Goal: Transaction & Acquisition: Purchase product/service

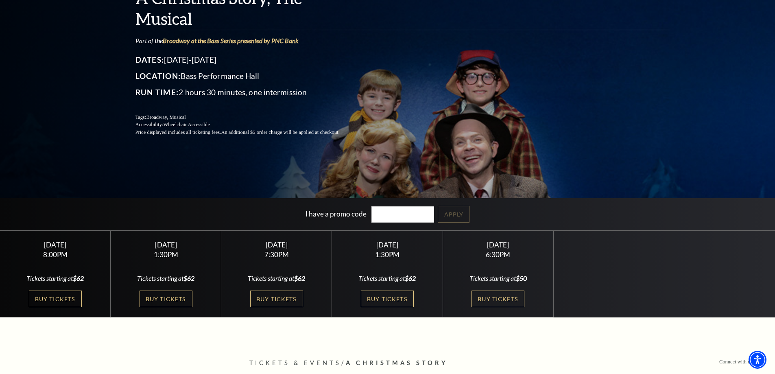
scroll to position [158, 0]
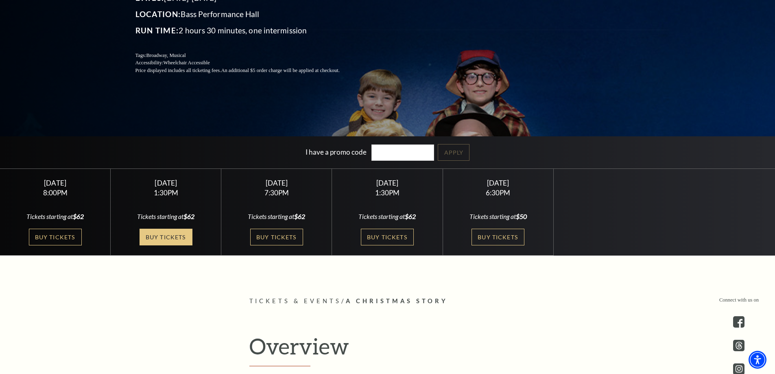
click at [153, 236] on link "Buy Tickets" at bounding box center [166, 237] width 53 height 17
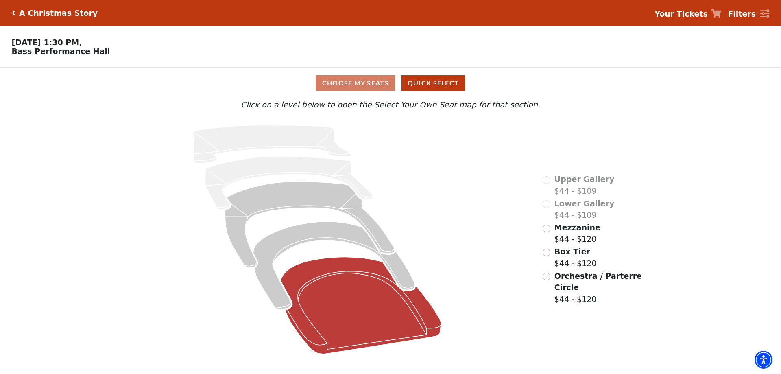
click at [339, 310] on icon at bounding box center [361, 305] width 161 height 97
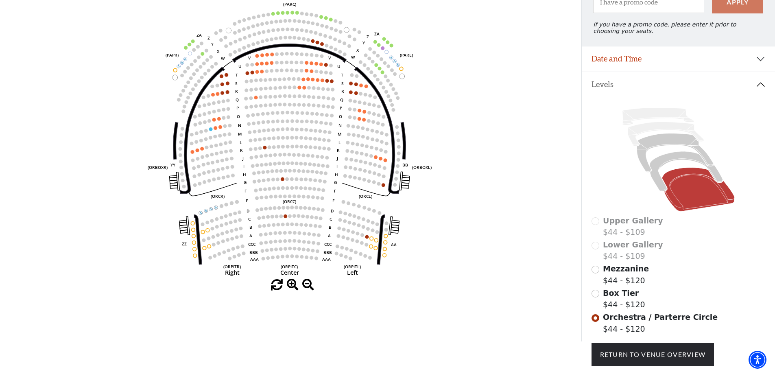
scroll to position [104, 0]
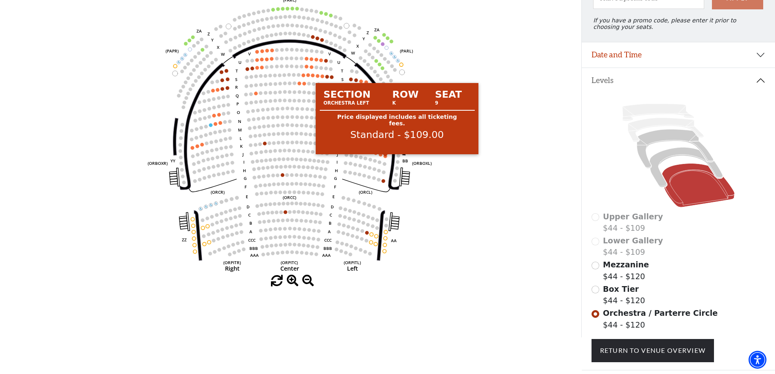
click at [384, 158] on circle at bounding box center [386, 156] width 4 height 4
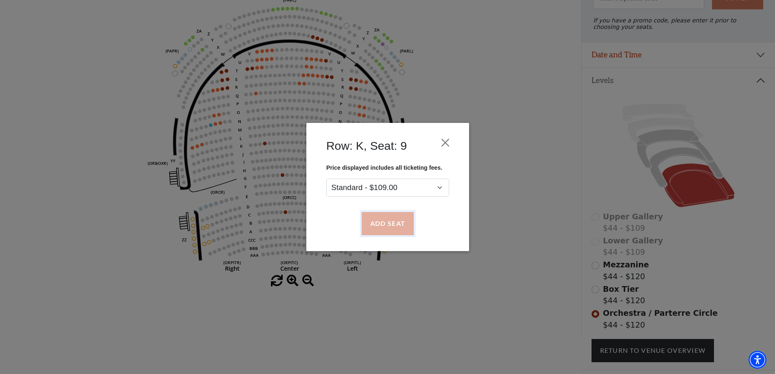
click at [387, 222] on button "Add Seat" at bounding box center [387, 223] width 52 height 23
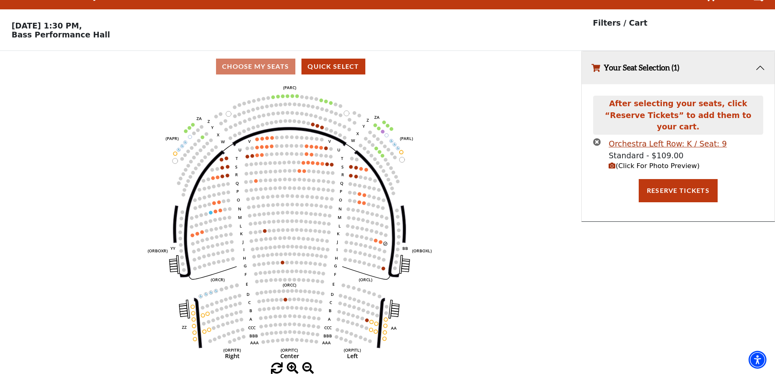
scroll to position [0, 0]
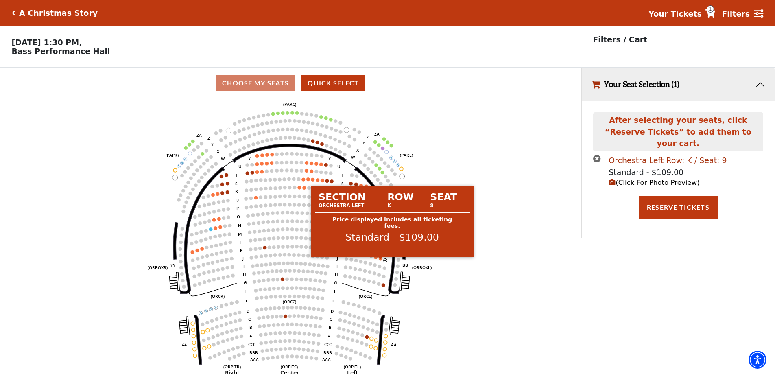
click at [379, 260] on circle at bounding box center [381, 259] width 4 height 4
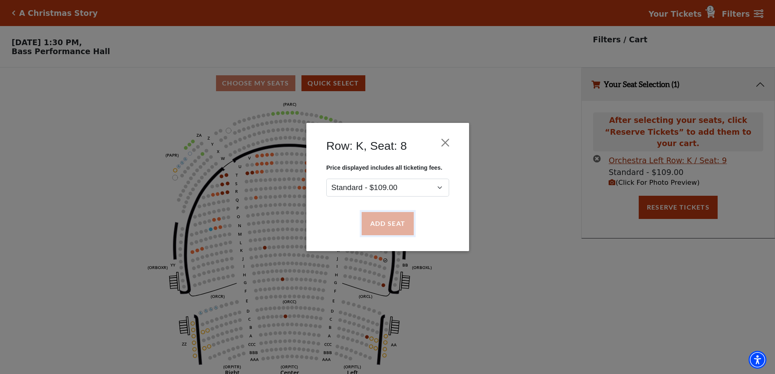
click at [384, 220] on button "Add Seat" at bounding box center [387, 223] width 52 height 23
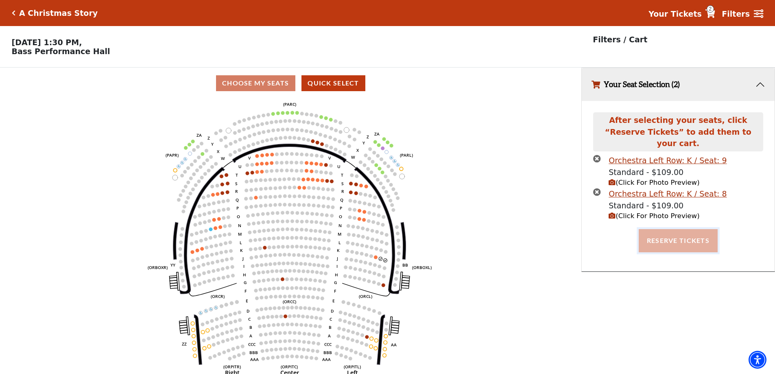
click at [663, 232] on button "Reserve Tickets" at bounding box center [678, 240] width 79 height 23
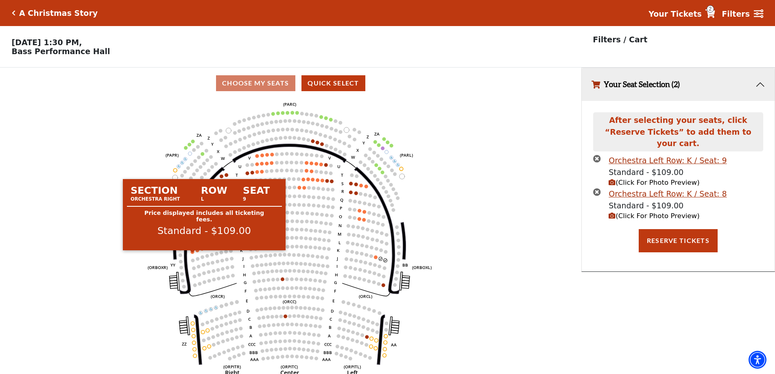
click at [192, 254] on circle at bounding box center [193, 252] width 4 height 4
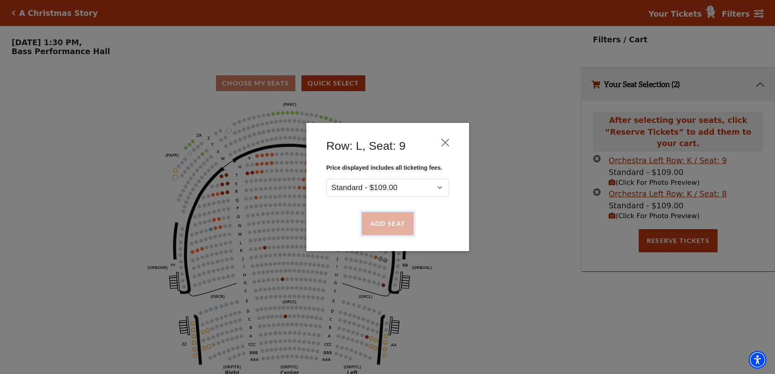
click at [377, 223] on button "Add Seat" at bounding box center [387, 223] width 52 height 23
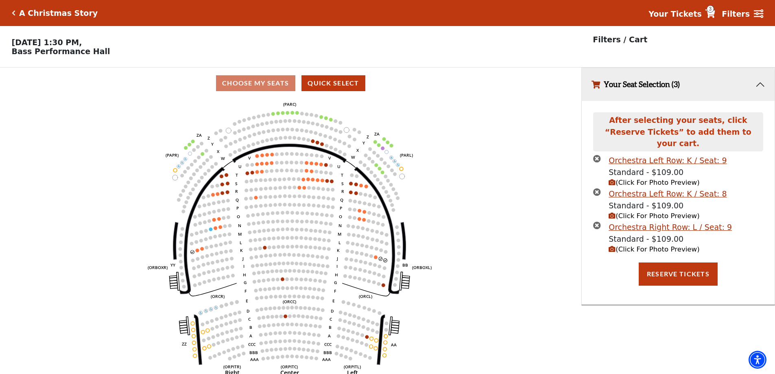
click at [196, 251] on icon "Left (ORPITL) Right (ORPITR) Center (ORPITC) ZZ AA YY BB ZA ZA (ORCL) (ORCR) (O…" at bounding box center [290, 239] width 523 height 280
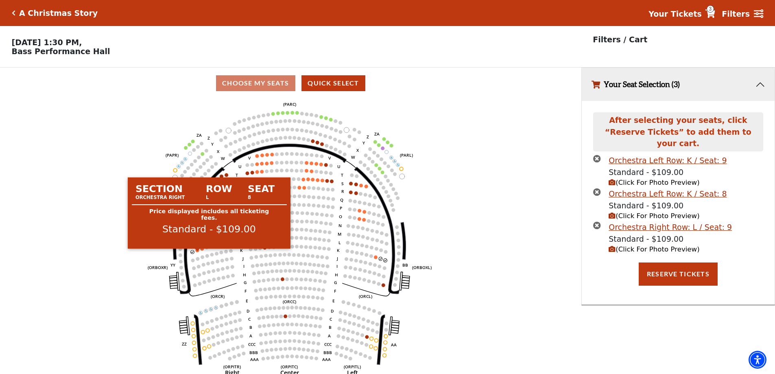
click at [197, 252] on circle at bounding box center [198, 251] width 4 height 4
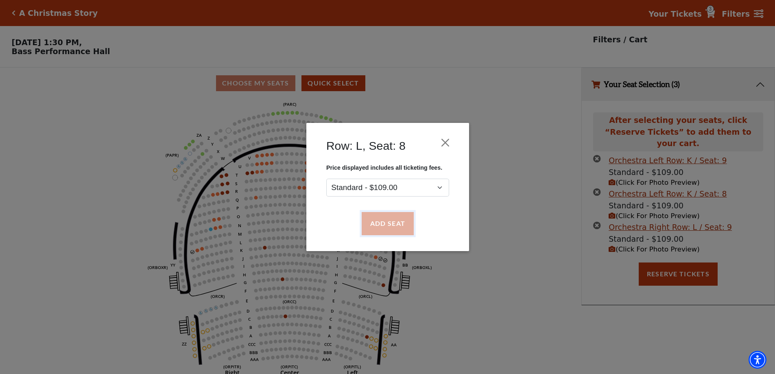
click at [388, 221] on button "Add Seat" at bounding box center [387, 223] width 52 height 23
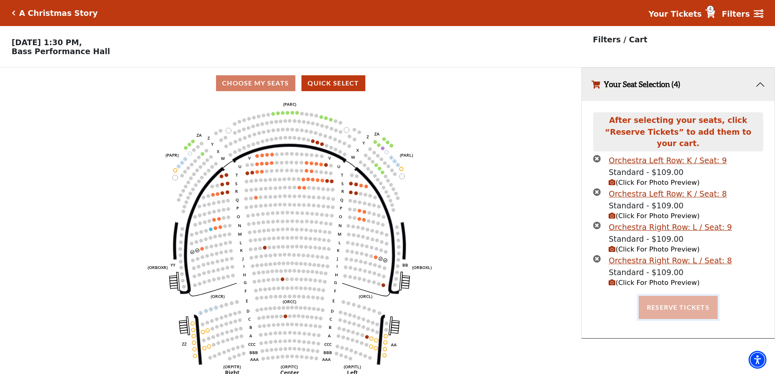
click at [679, 296] on button "Reserve Tickets" at bounding box center [678, 307] width 79 height 23
click at [349, 194] on use "Seat Selected" at bounding box center [351, 192] width 4 height 4
click at [351, 193] on use "Seat Selected" at bounding box center [351, 192] width 4 height 4
click at [656, 296] on button "Reserve Tickets" at bounding box center [678, 307] width 79 height 23
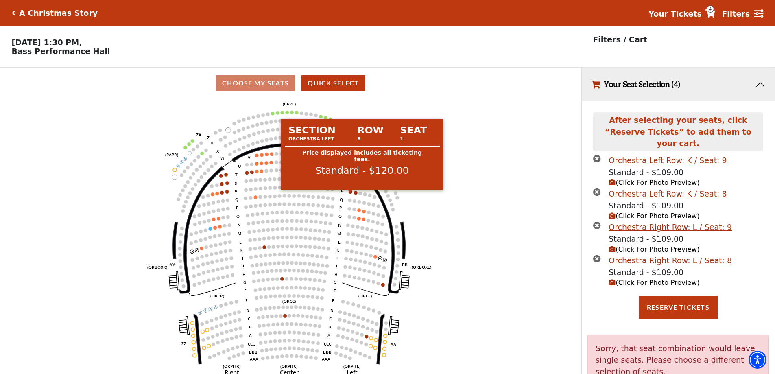
click at [350, 194] on circle at bounding box center [351, 192] width 4 height 4
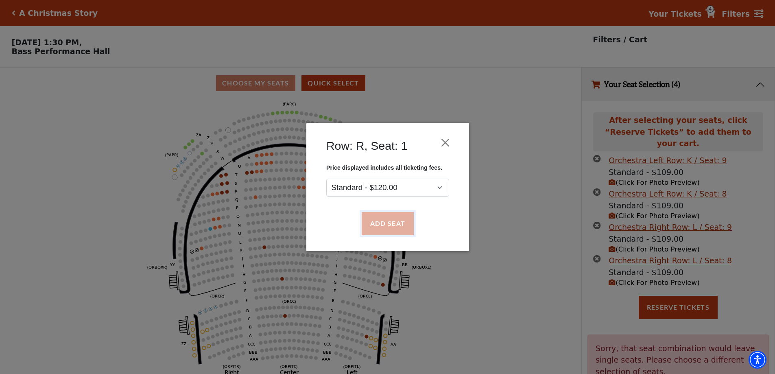
click at [399, 222] on button "Add Seat" at bounding box center [387, 223] width 52 height 23
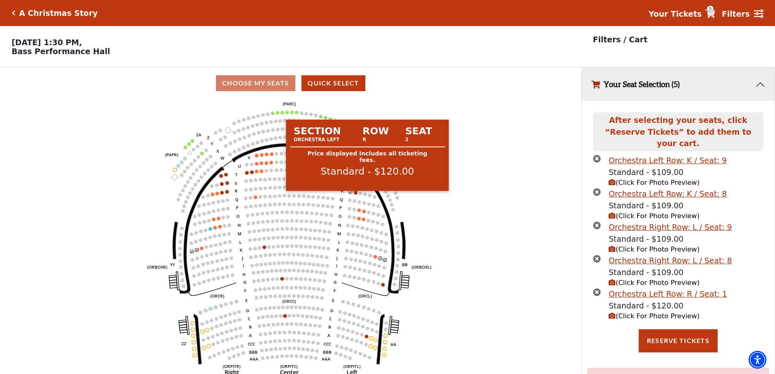
click at [356, 194] on circle at bounding box center [356, 193] width 4 height 4
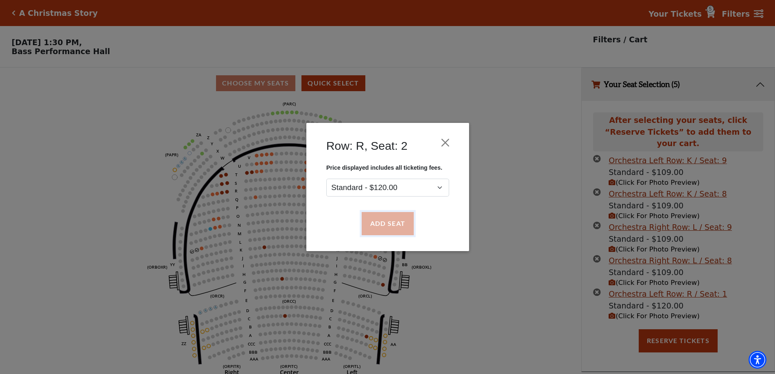
click at [384, 217] on button "Add Seat" at bounding box center [387, 223] width 52 height 23
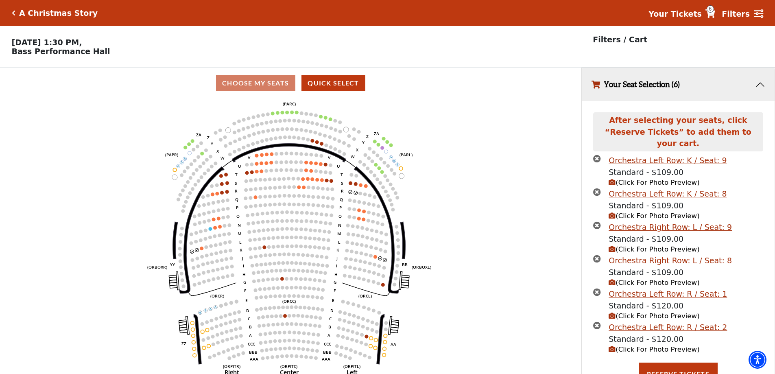
scroll to position [3, 0]
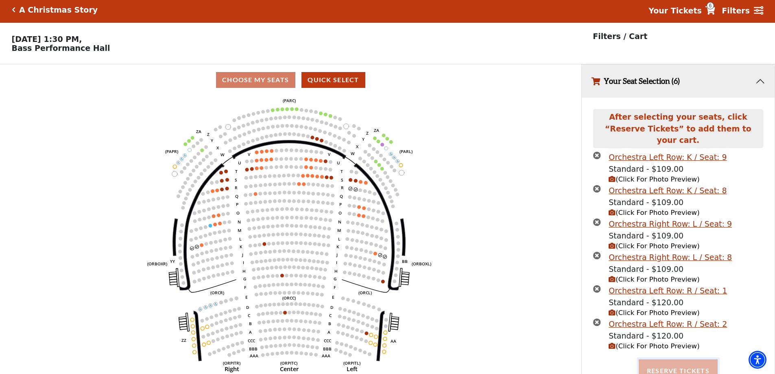
click at [680, 362] on button "Reserve Tickets" at bounding box center [678, 370] width 79 height 23
click at [654, 360] on button "Reserve Tickets" at bounding box center [678, 370] width 79 height 23
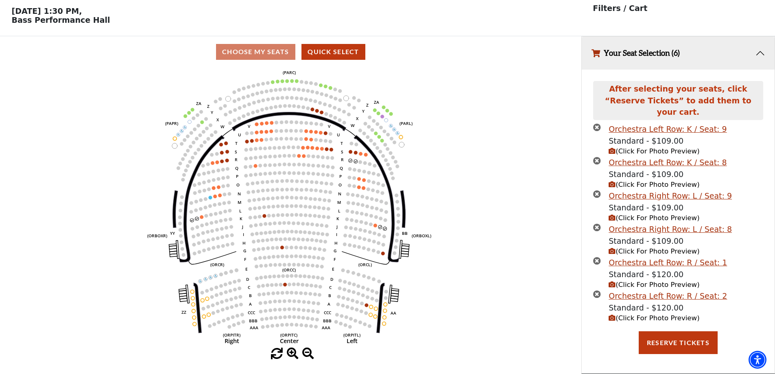
scroll to position [23, 0]
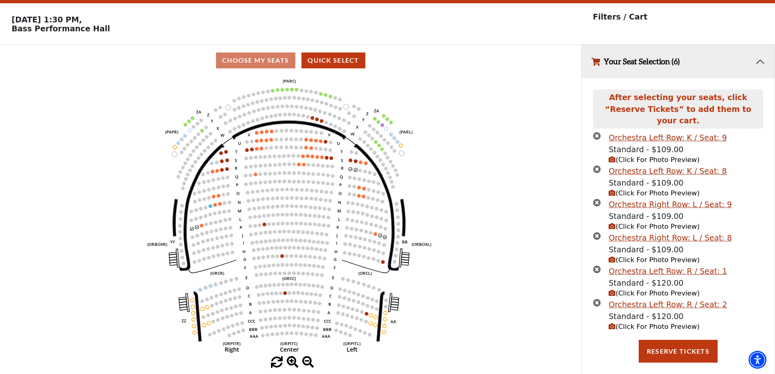
click at [384, 239] on icon "Left (ORPITL) Right (ORPITR) Center (ORPITC) ZZ AA YY BB ZA ZA (ORCL) (ORCR) (O…" at bounding box center [290, 216] width 523 height 280
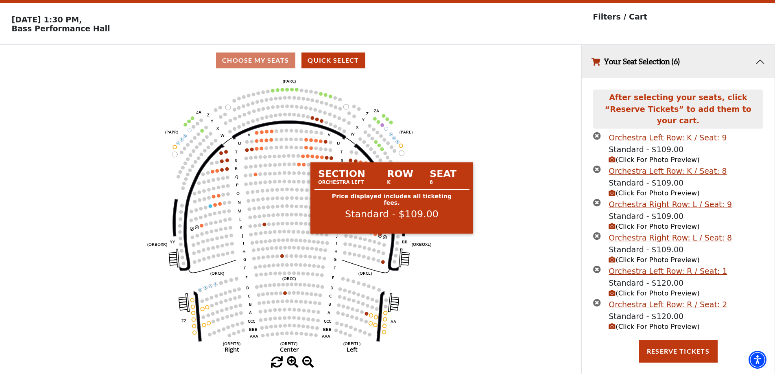
click at [381, 237] on use "Seat Selected" at bounding box center [380, 235] width 4 height 4
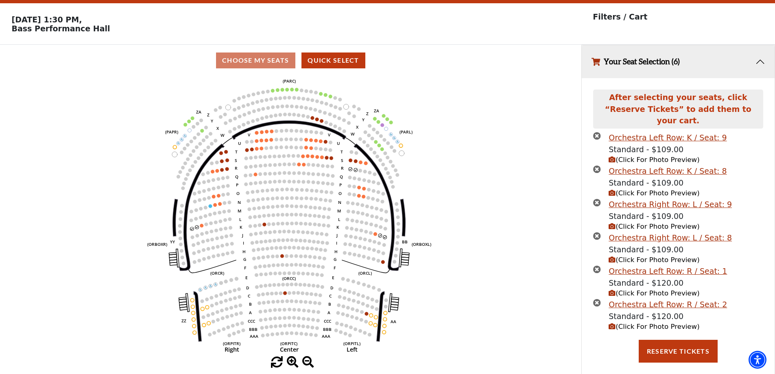
click at [265, 65] on div "Choose My Seats Quick Select" at bounding box center [290, 60] width 581 height 16
click at [336, 64] on button "Quick Select" at bounding box center [333, 60] width 64 height 16
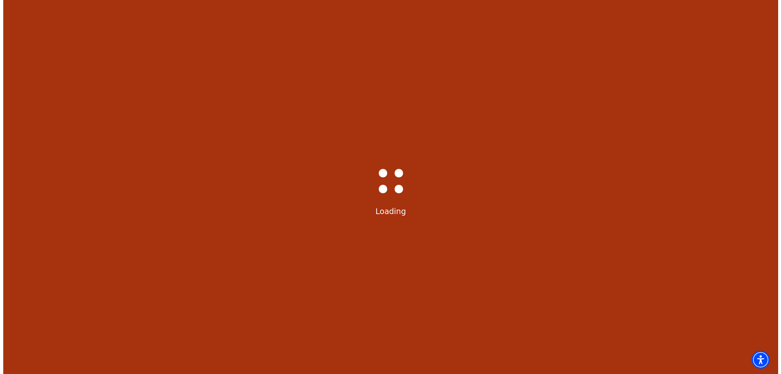
scroll to position [0, 0]
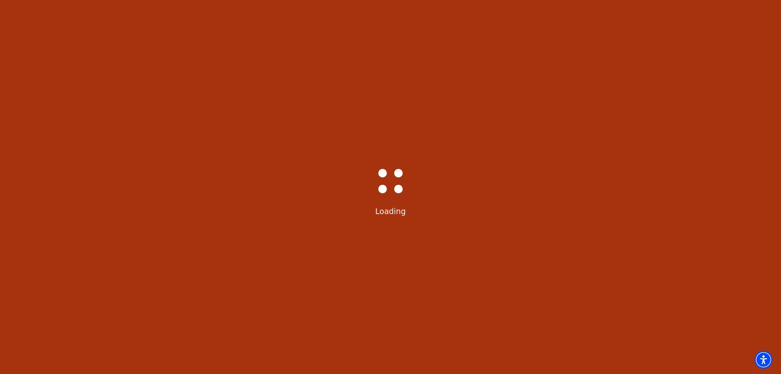
select select "6296"
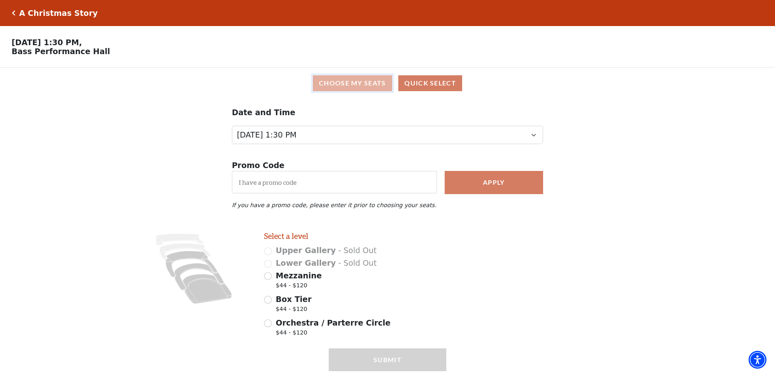
click at [354, 84] on button "Choose My Seats" at bounding box center [352, 83] width 79 height 16
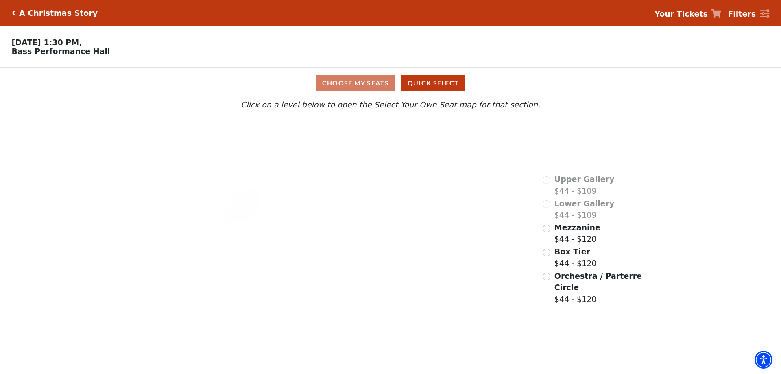
click at [354, 84] on div "Choose My Seats Quick Select" at bounding box center [391, 83] width 586 height 16
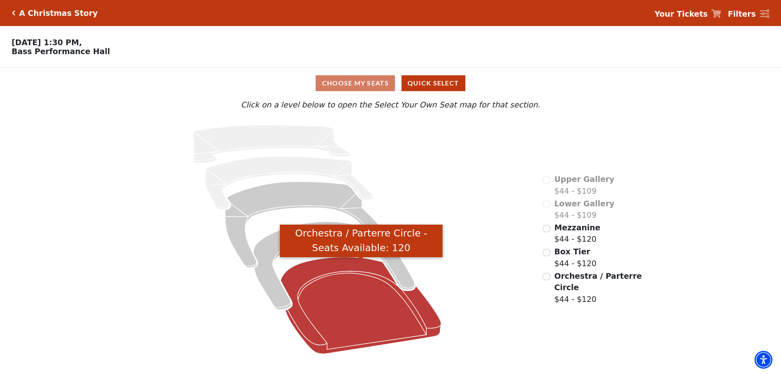
click at [331, 313] on icon "Orchestra / Parterre Circle - Seats Available: 120" at bounding box center [361, 305] width 161 height 97
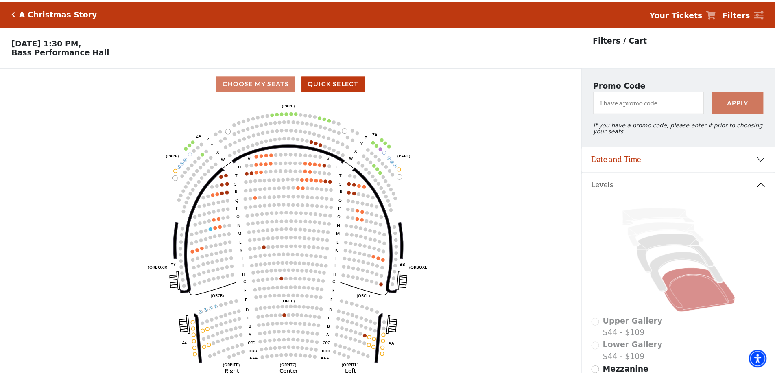
scroll to position [38, 0]
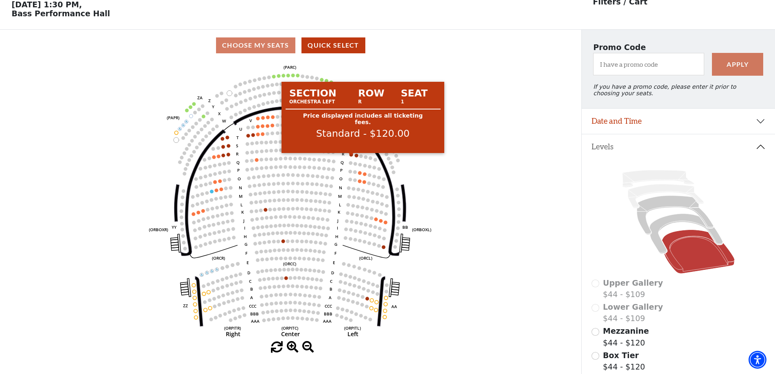
click at [351, 157] on circle at bounding box center [351, 155] width 4 height 4
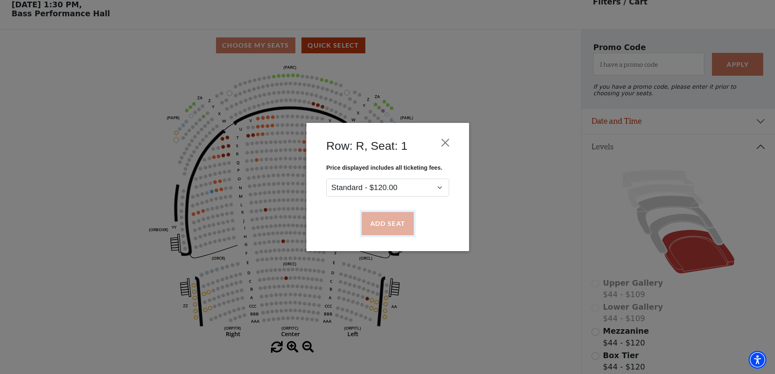
click at [382, 222] on button "Add Seat" at bounding box center [387, 223] width 52 height 23
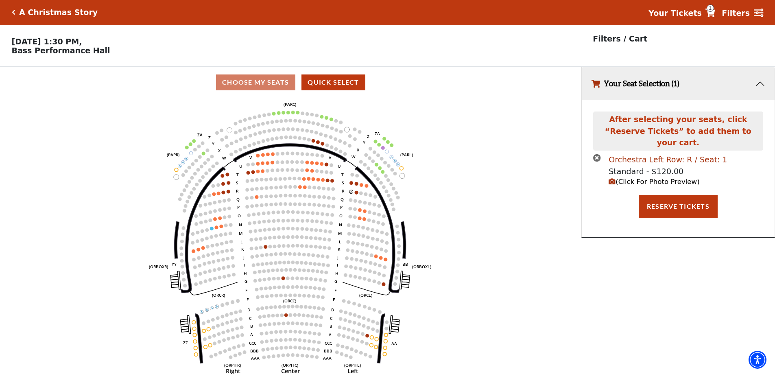
scroll to position [0, 0]
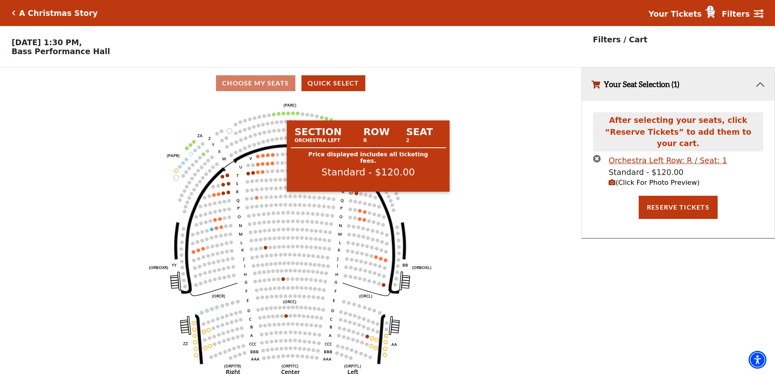
click at [356, 195] on circle at bounding box center [357, 194] width 4 height 4
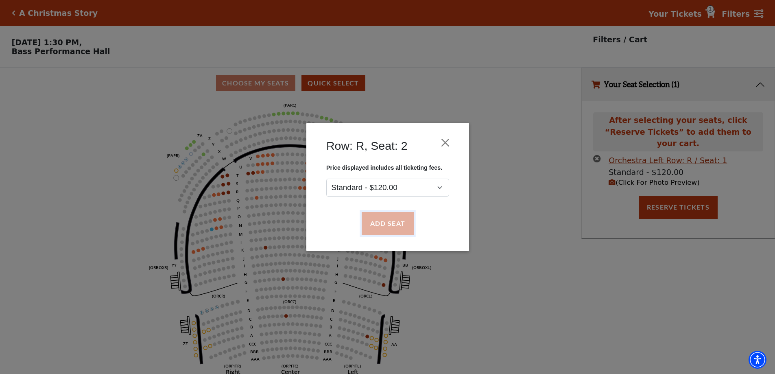
click at [392, 224] on button "Add Seat" at bounding box center [387, 223] width 52 height 23
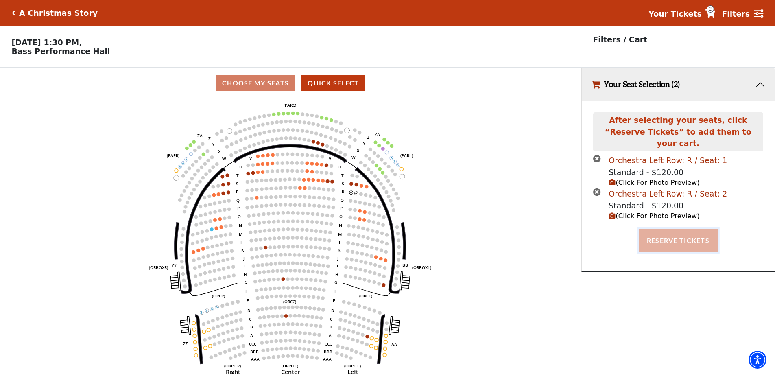
click at [687, 232] on button "Reserve Tickets" at bounding box center [678, 240] width 79 height 23
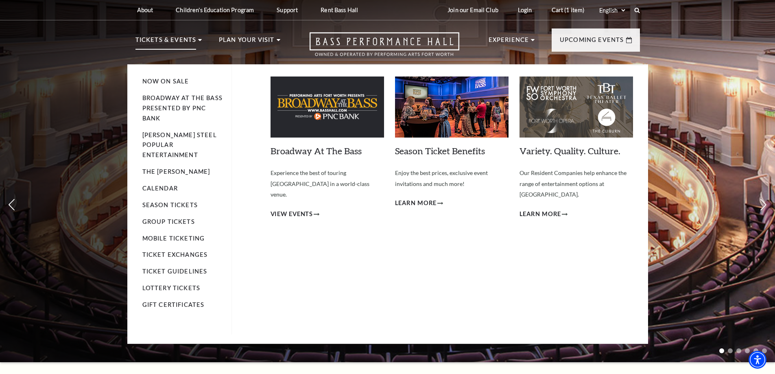
click at [175, 41] on p "Tickets & Events" at bounding box center [165, 42] width 61 height 15
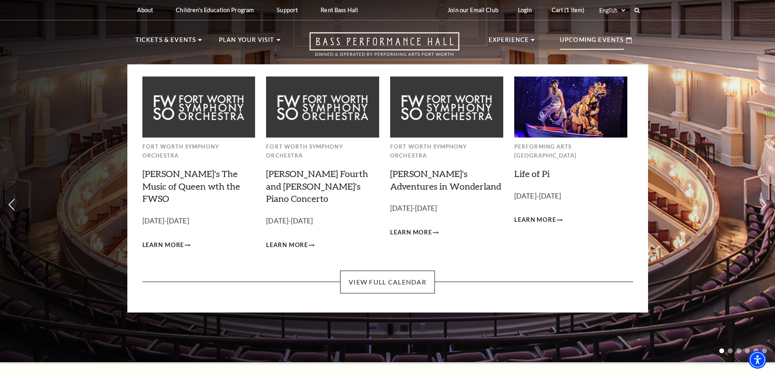
click at [593, 39] on p "Upcoming Events" at bounding box center [592, 42] width 64 height 15
click at [368, 270] on link "View Full Calendar" at bounding box center [387, 281] width 95 height 23
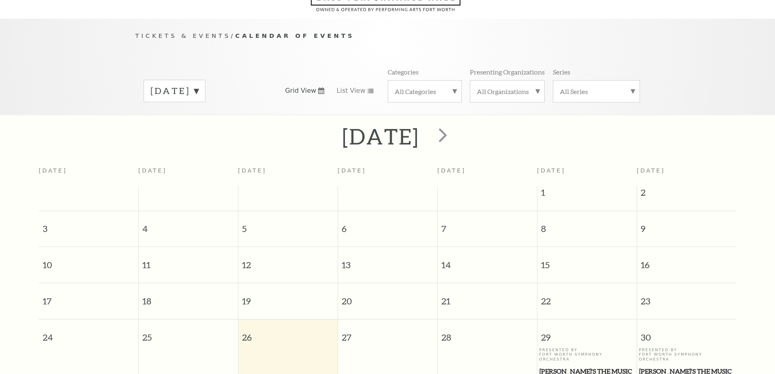
scroll to position [72, 0]
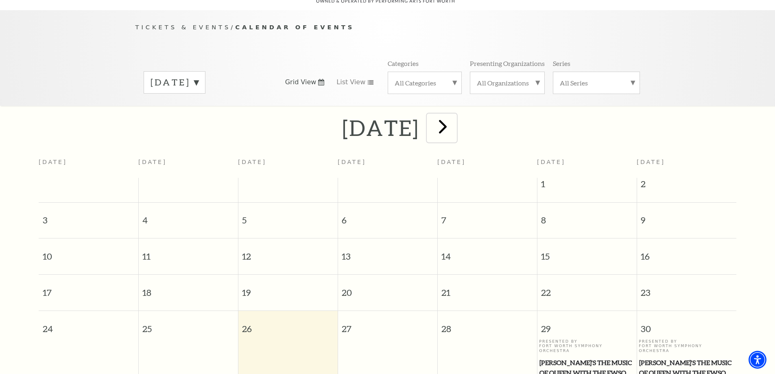
click at [454, 122] on span "next" at bounding box center [442, 126] width 23 height 23
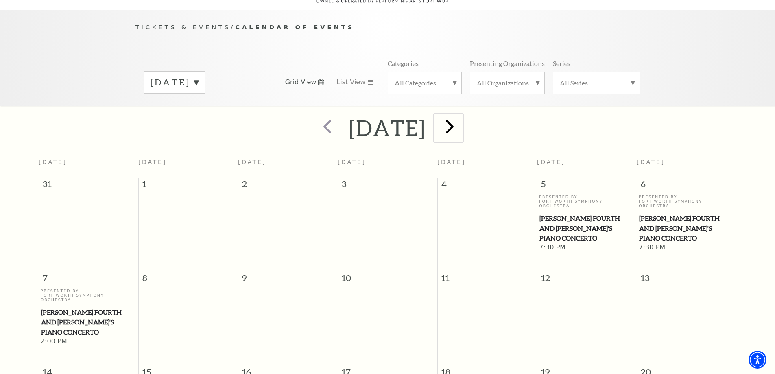
click at [461, 121] on span "next" at bounding box center [449, 126] width 23 height 23
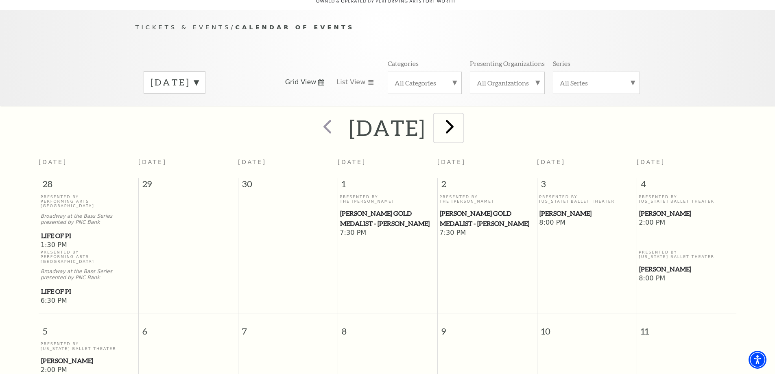
click at [461, 121] on span "next" at bounding box center [449, 126] width 23 height 23
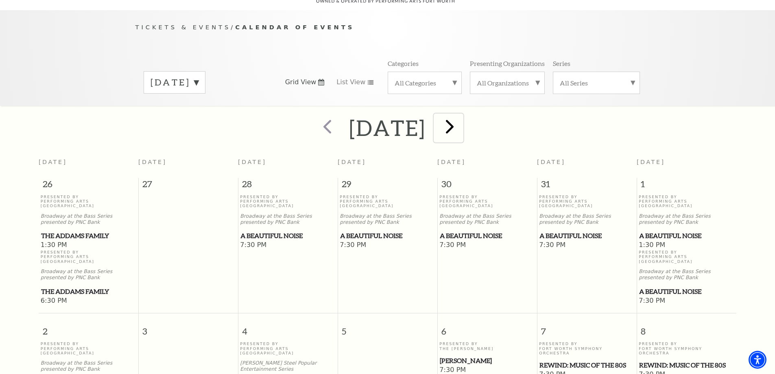
click at [463, 121] on button "next" at bounding box center [449, 127] width 30 height 29
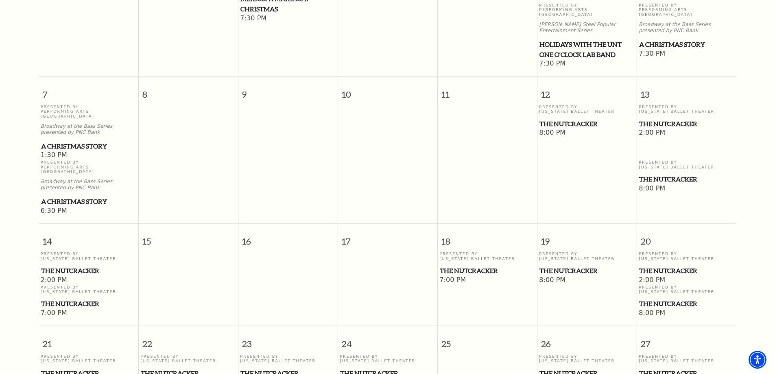
scroll to position [334, 0]
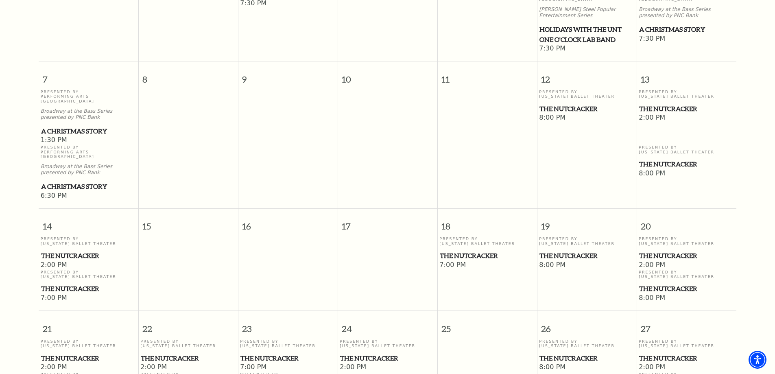
click at [54, 126] on span "A Christmas Story" at bounding box center [88, 131] width 95 height 10
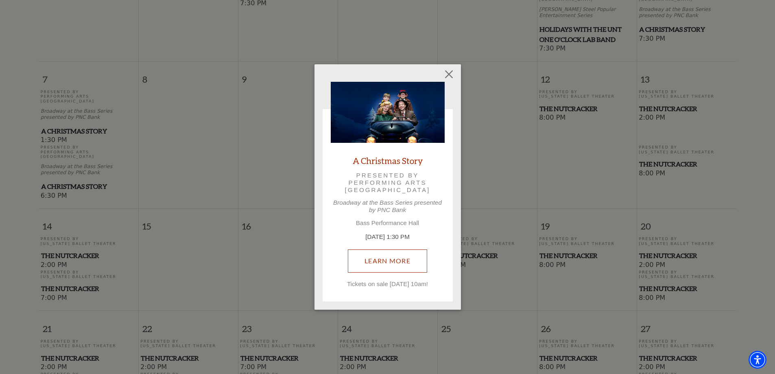
click at [363, 265] on link "Learn More" at bounding box center [387, 260] width 79 height 23
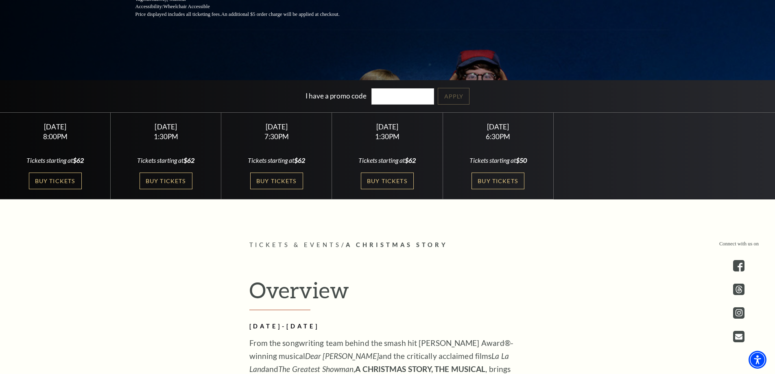
scroll to position [216, 0]
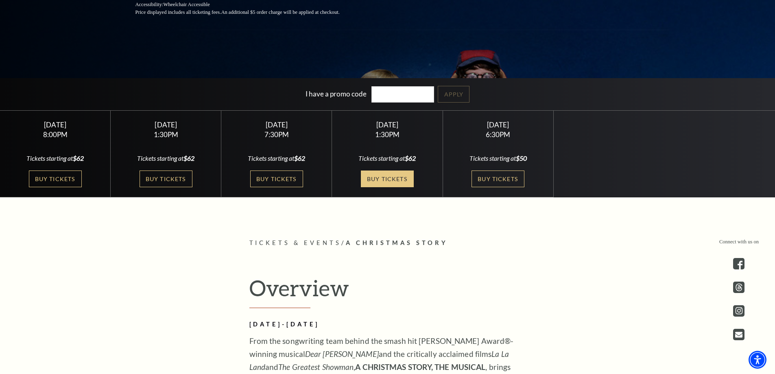
click at [393, 175] on link "Buy Tickets" at bounding box center [387, 178] width 53 height 17
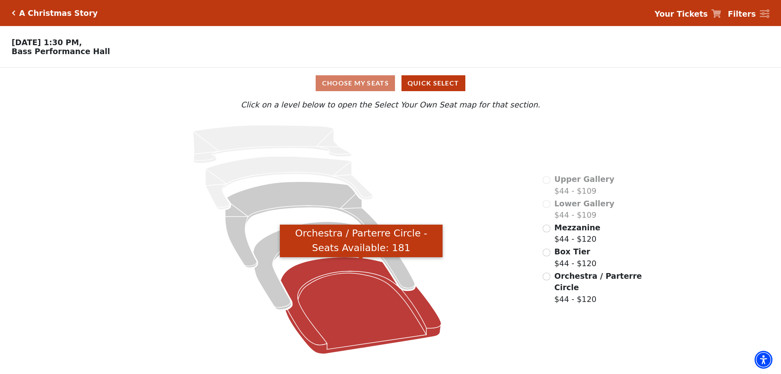
click at [348, 299] on icon "Orchestra / Parterre Circle - Seats Available: 181" at bounding box center [361, 305] width 161 height 97
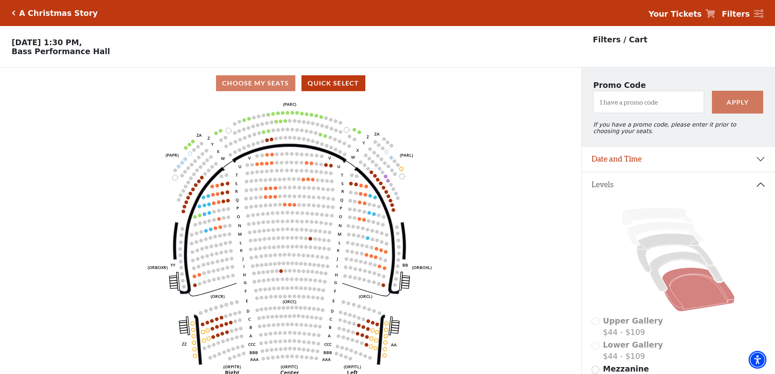
scroll to position [38, 0]
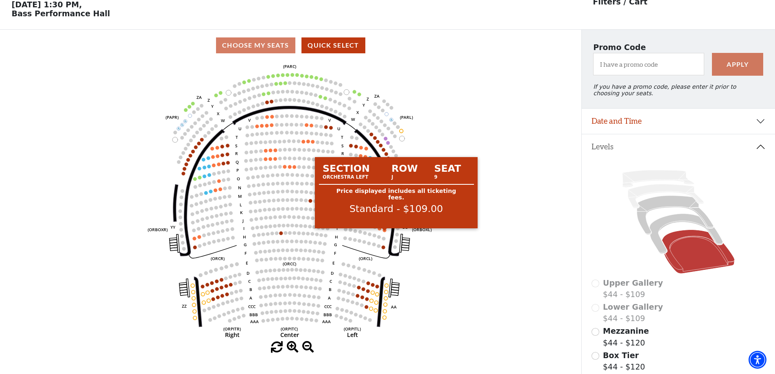
click at [384, 232] on circle at bounding box center [385, 230] width 4 height 4
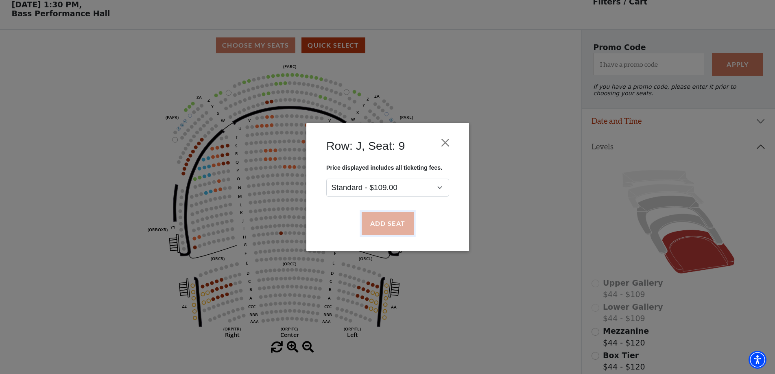
click at [387, 227] on button "Add Seat" at bounding box center [387, 223] width 52 height 23
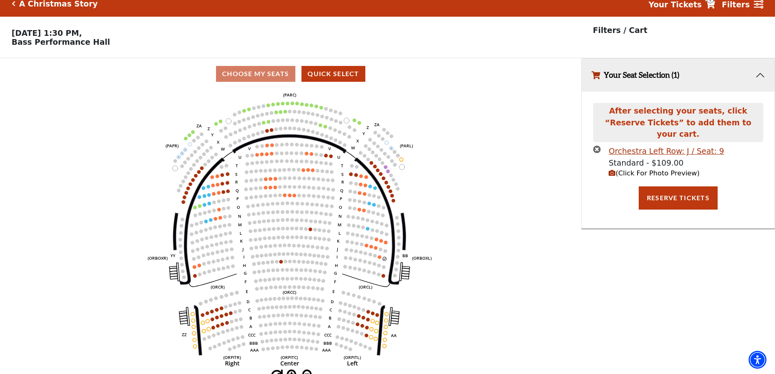
scroll to position [0, 0]
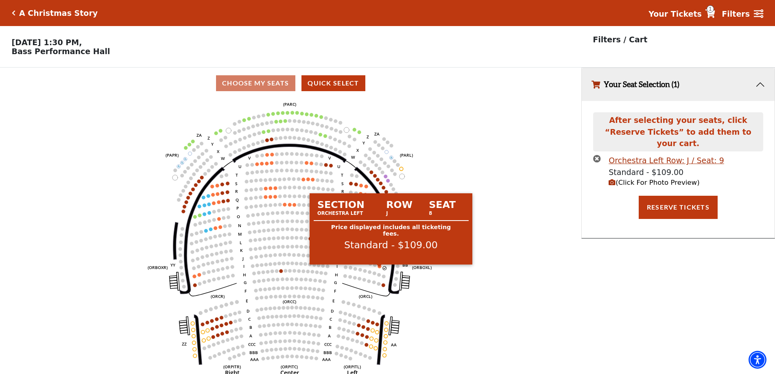
click at [379, 268] on circle at bounding box center [380, 266] width 4 height 4
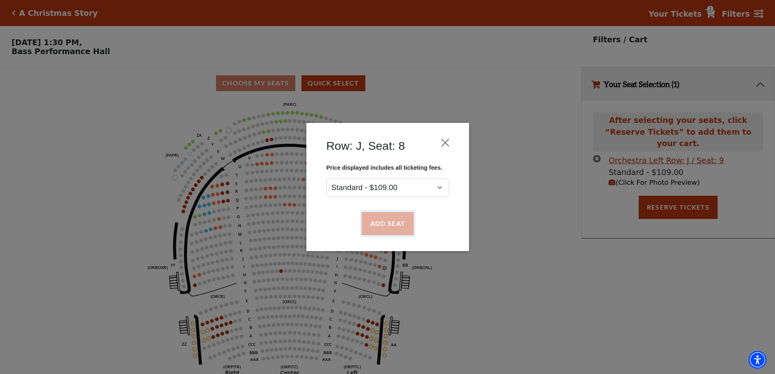
click at [393, 224] on button "Add Seat" at bounding box center [387, 223] width 52 height 23
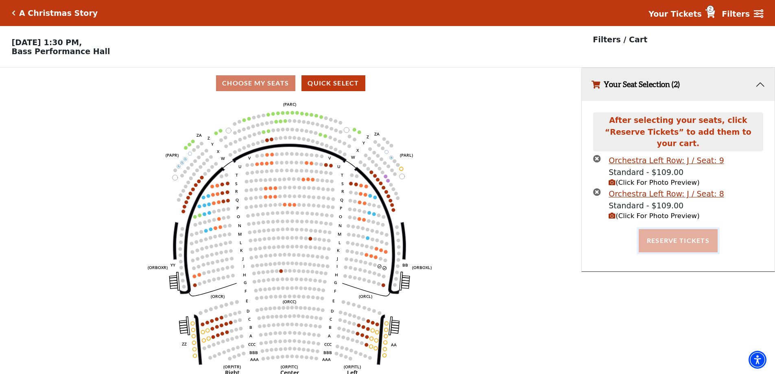
click at [663, 229] on button "Reserve Tickets" at bounding box center [678, 240] width 79 height 23
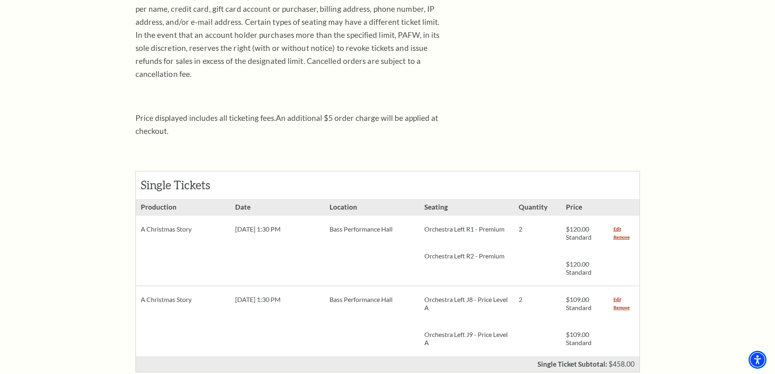
scroll to position [271, 0]
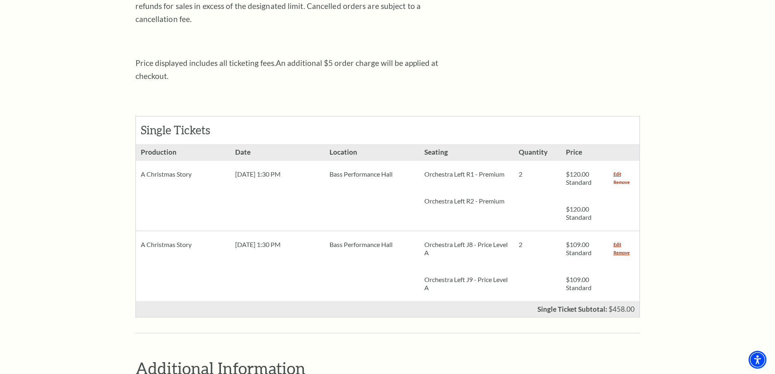
click at [618, 178] on link "Remove" at bounding box center [621, 182] width 16 height 8
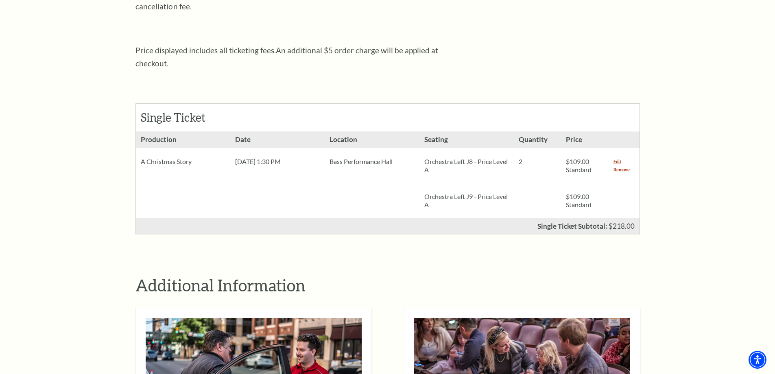
scroll to position [288, 0]
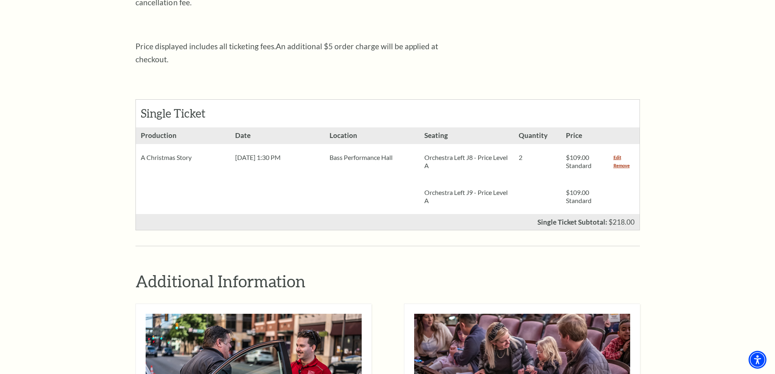
click at [572, 218] on p "Single Ticket Subtotal:" at bounding box center [572, 221] width 70 height 7
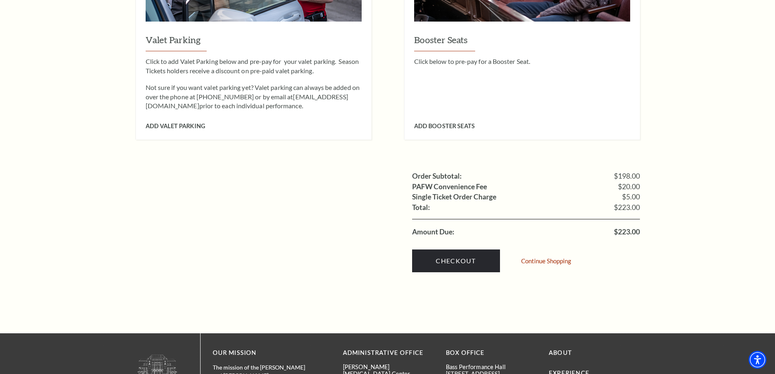
scroll to position [697, 0]
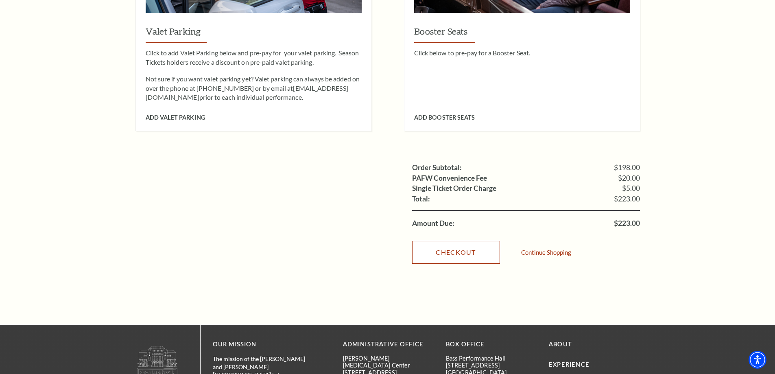
click at [452, 241] on link "Checkout" at bounding box center [456, 252] width 88 height 23
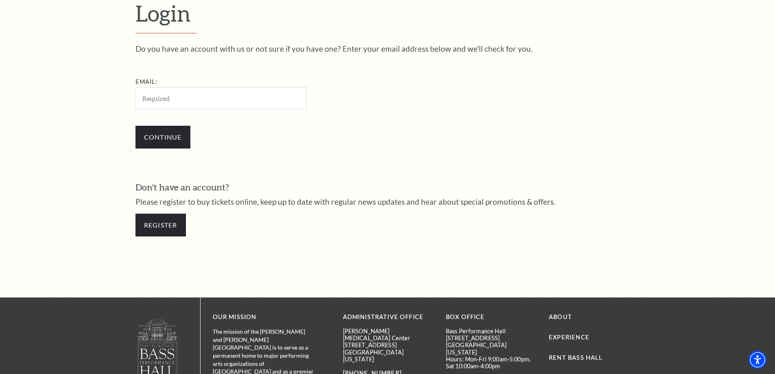
click at [157, 101] on input "Email:" at bounding box center [220, 98] width 171 height 22
type input "[EMAIL_ADDRESS][DOMAIN_NAME]"
click at [175, 136] on input "Continue" at bounding box center [162, 137] width 55 height 23
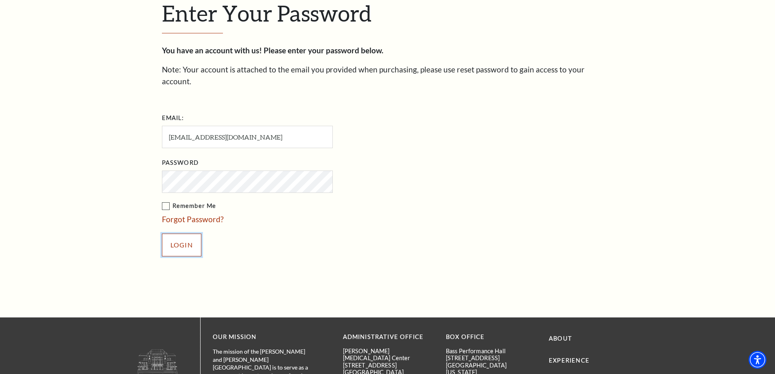
click at [179, 233] on input "Login" at bounding box center [181, 244] width 39 height 23
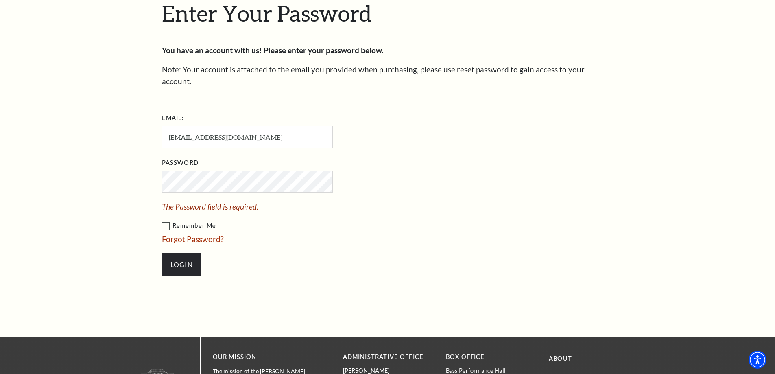
click at [182, 234] on link "Forgot Password?" at bounding box center [193, 238] width 62 height 9
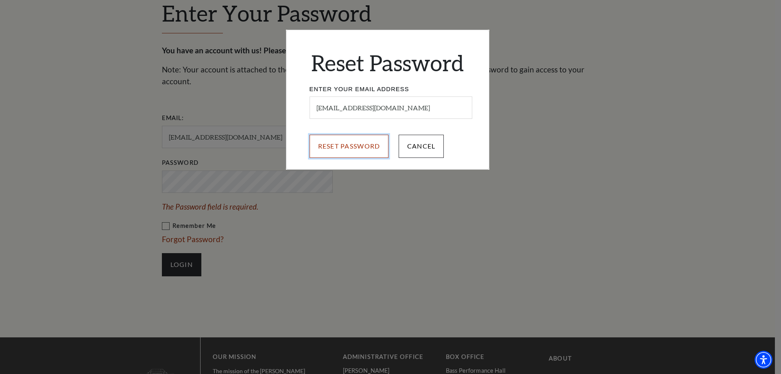
click at [356, 150] on input "Reset Password" at bounding box center [349, 146] width 79 height 23
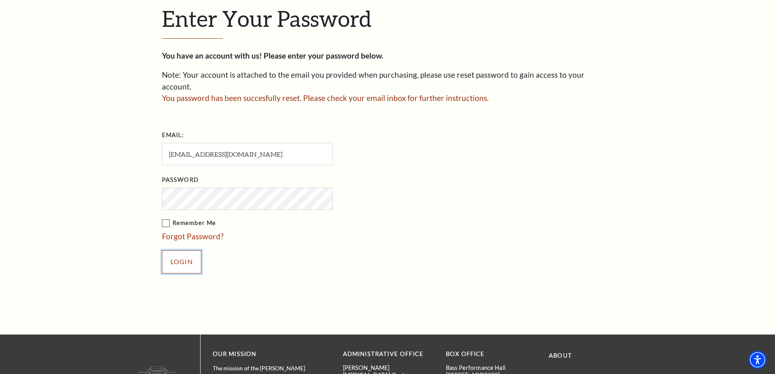
click at [170, 250] on input "Login" at bounding box center [181, 261] width 39 height 23
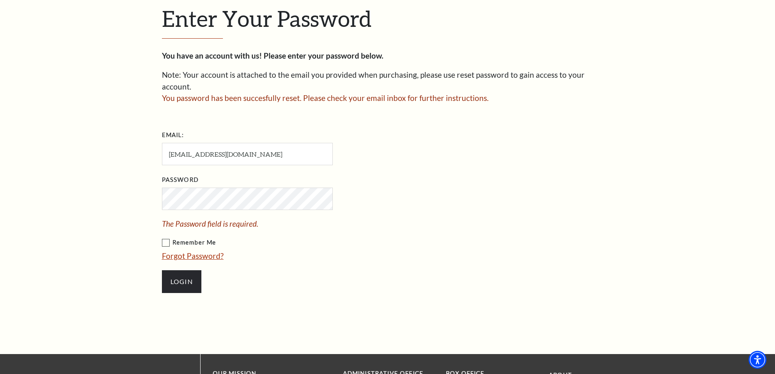
click at [184, 251] on link "Forgot Password?" at bounding box center [193, 255] width 62 height 9
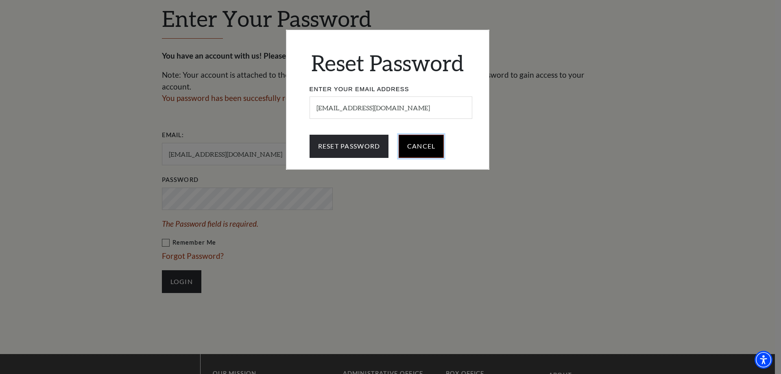
click at [423, 144] on input "Cancel" at bounding box center [422, 146] width 46 height 23
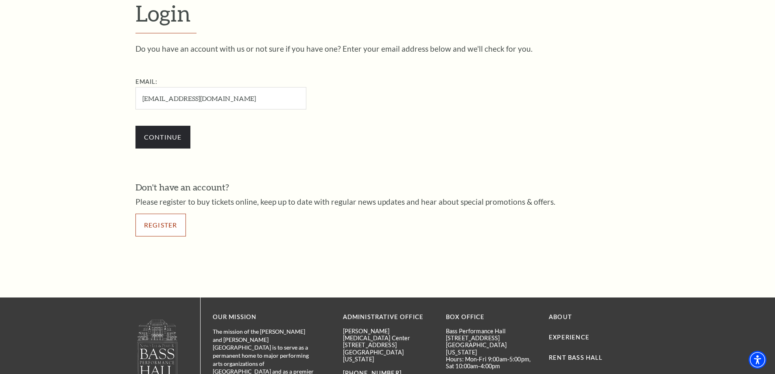
click at [159, 226] on link "Register" at bounding box center [160, 225] width 50 height 23
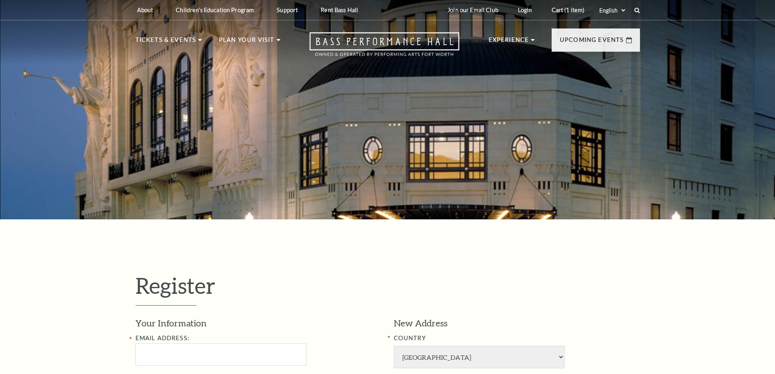
select select "1"
select select "[GEOGRAPHIC_DATA]"
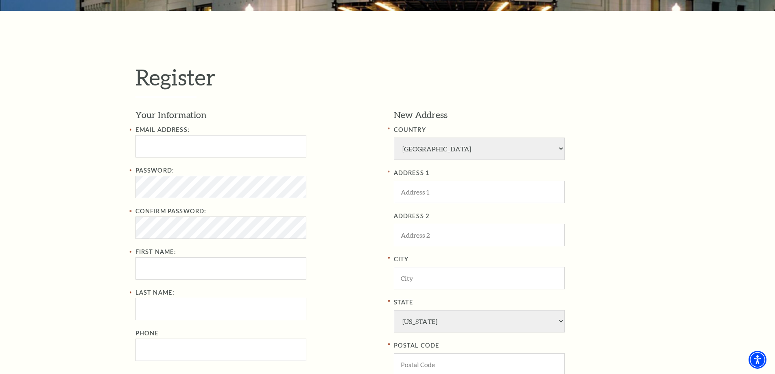
scroll to position [232, 0]
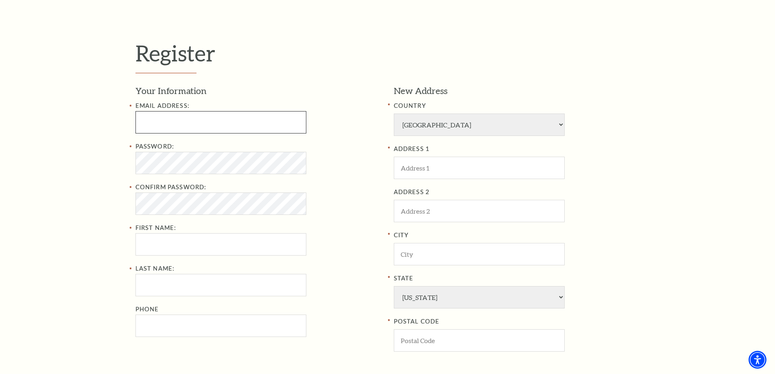
click at [198, 123] on input "Email Address:" at bounding box center [220, 122] width 171 height 22
type input "[EMAIL_ADDRESS][DOMAIN_NAME]"
type input "[PERSON_NAME]"
type input "Anderson"
type input "8179882563"
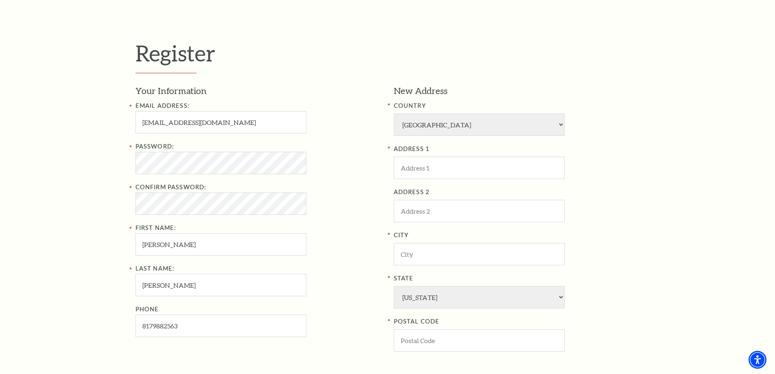
type input "516 Big Creek Rd."
type input "Willow Park"
type input "76087-9345"
type input "817-988-2563"
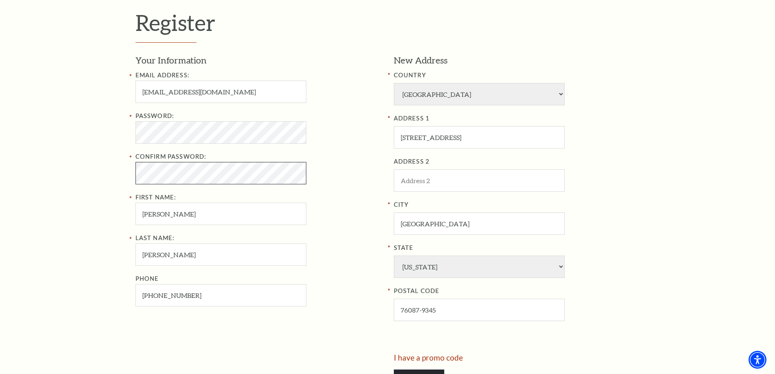
scroll to position [313, 0]
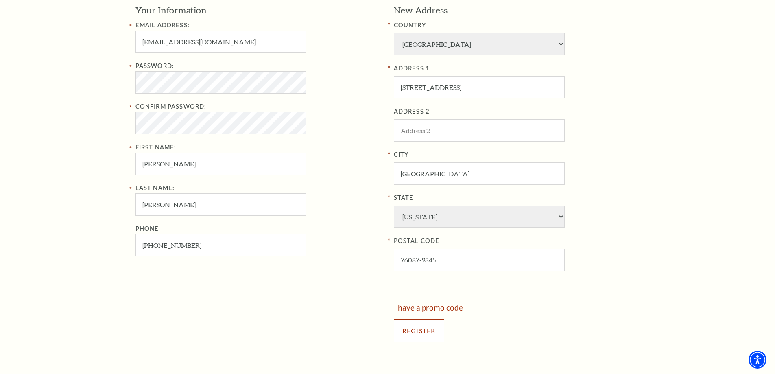
click at [414, 334] on input "Register" at bounding box center [419, 330] width 50 height 23
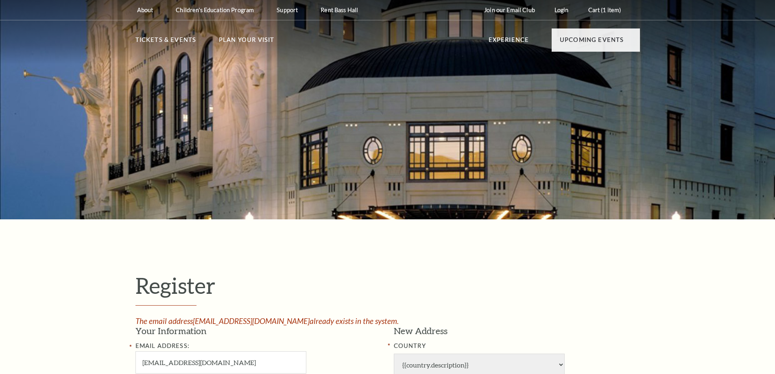
select select "1"
select select "[GEOGRAPHIC_DATA]"
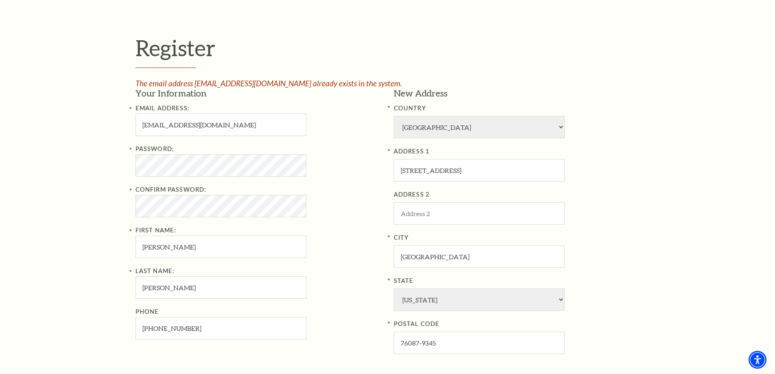
scroll to position [236, 0]
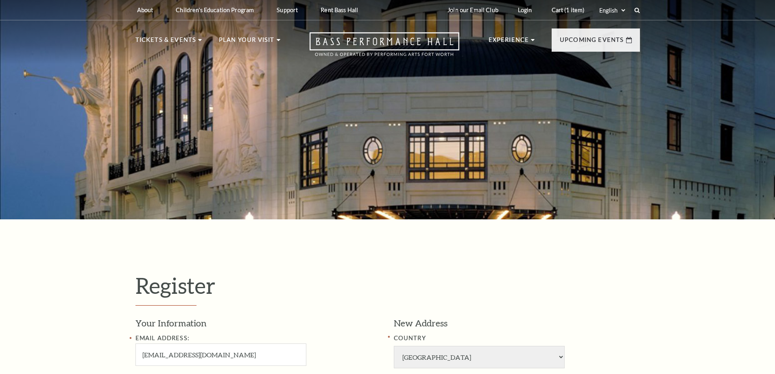
select select "1"
select select "[GEOGRAPHIC_DATA]"
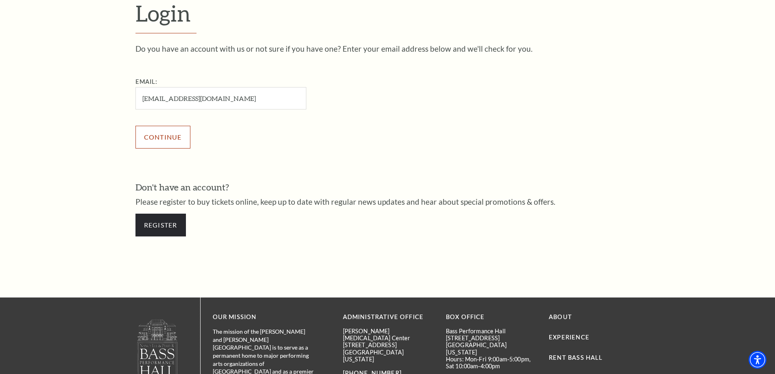
click at [161, 139] on input "Continue" at bounding box center [162, 137] width 55 height 23
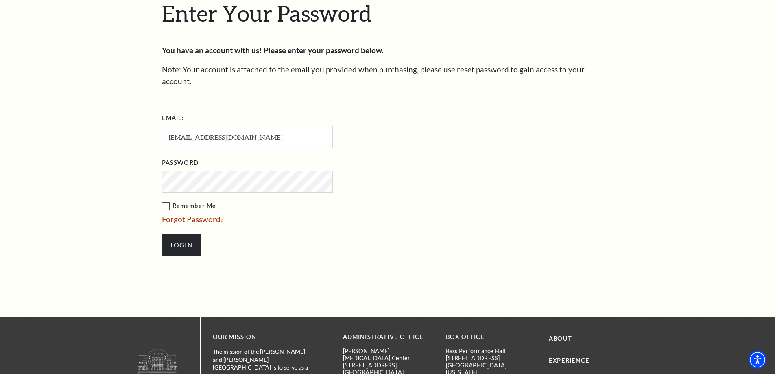
click at [176, 214] on link "Forgot Password?" at bounding box center [193, 218] width 62 height 9
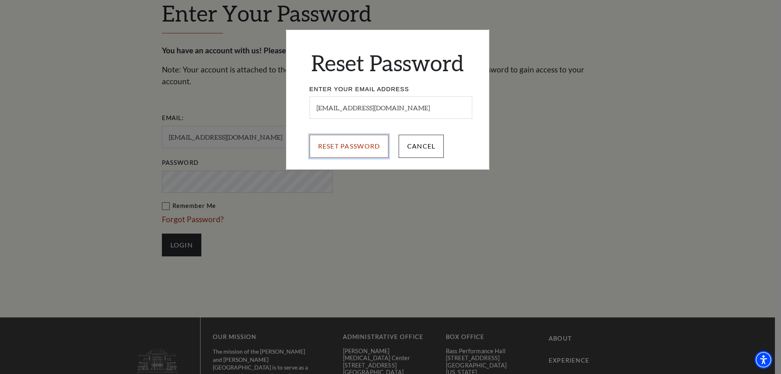
click at [354, 147] on input "Reset Password" at bounding box center [349, 146] width 79 height 23
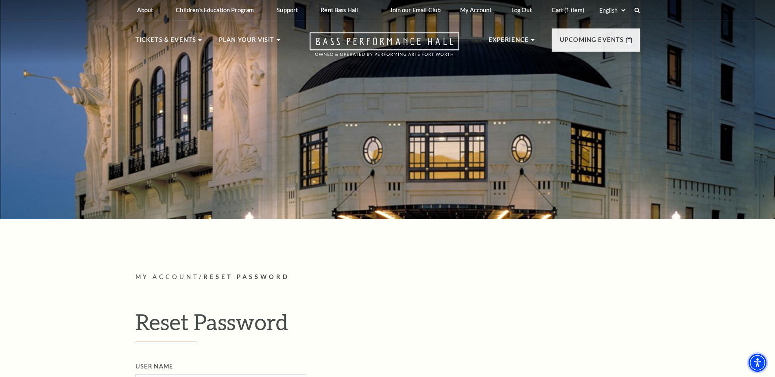
click at [770, 365] on span "Accessibility Menu" at bounding box center [757, 363] width 26 height 26
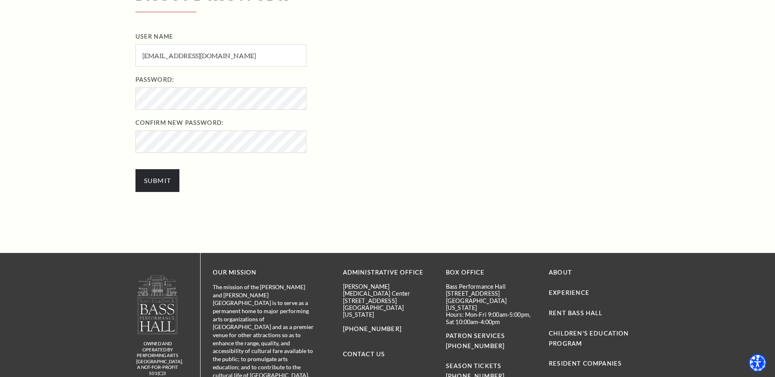
click at [155, 183] on input "Submit" at bounding box center [157, 180] width 44 height 23
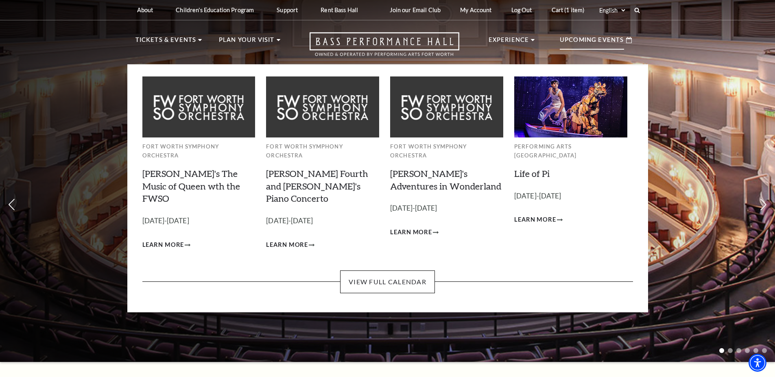
click at [592, 42] on p "Upcoming Events" at bounding box center [592, 42] width 64 height 15
click at [409, 270] on link "View Full Calendar" at bounding box center [387, 281] width 95 height 23
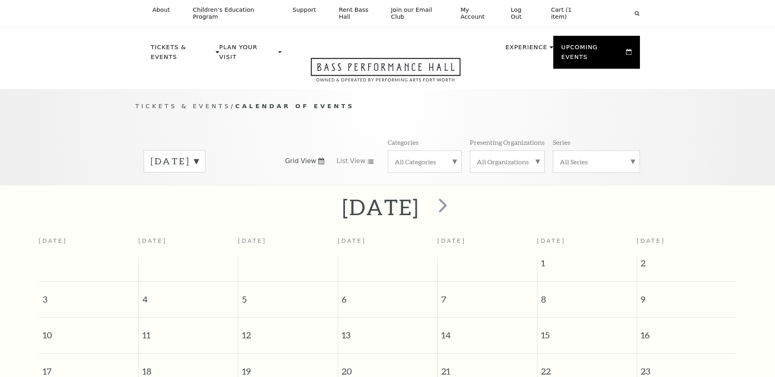
scroll to position [72, 0]
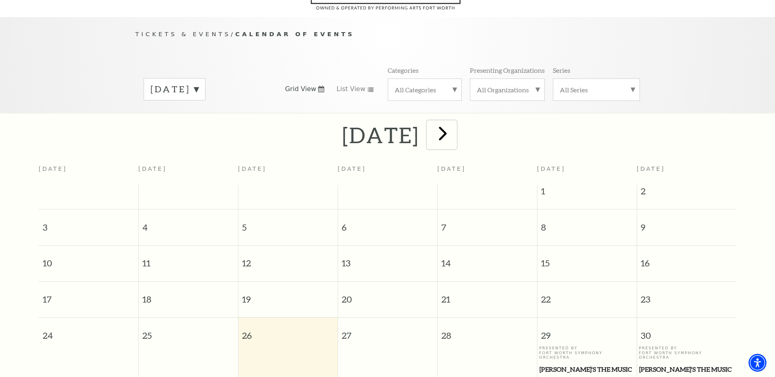
click at [454, 122] on span "next" at bounding box center [442, 133] width 23 height 23
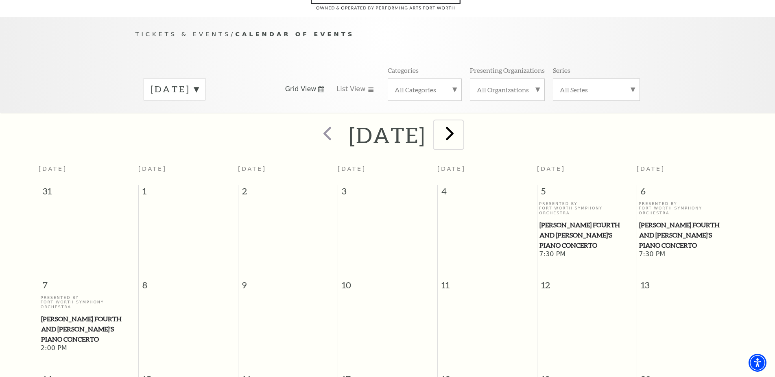
click at [461, 122] on span "next" at bounding box center [449, 133] width 23 height 23
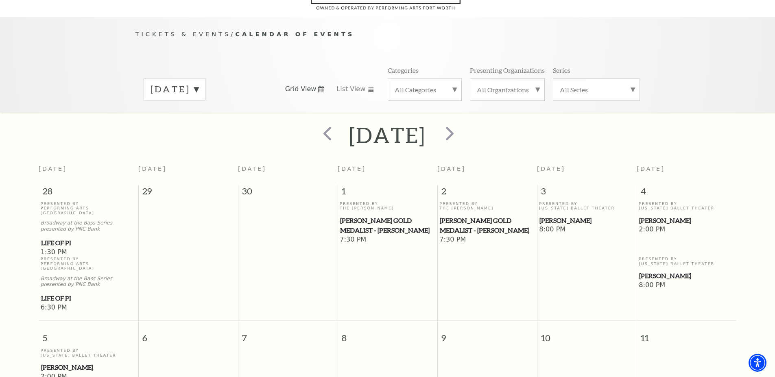
click at [198, 83] on label "October 2025" at bounding box center [174, 89] width 48 height 13
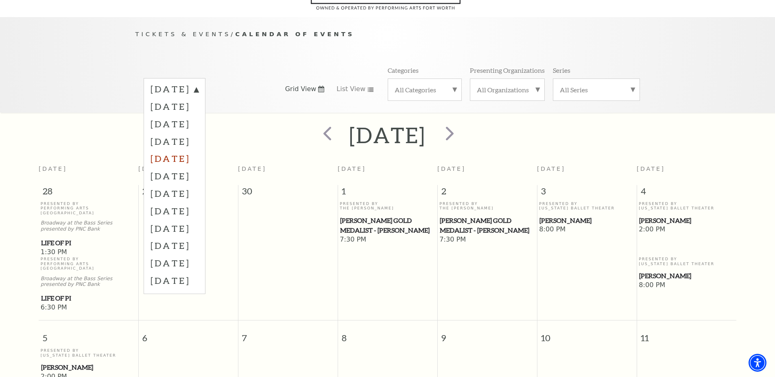
click at [197, 150] on label "December 2025" at bounding box center [174, 158] width 48 height 17
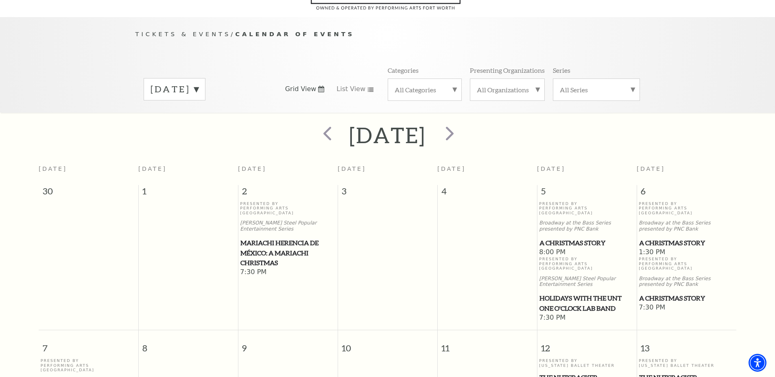
click at [662, 238] on span "A Christmas Story" at bounding box center [686, 243] width 95 height 10
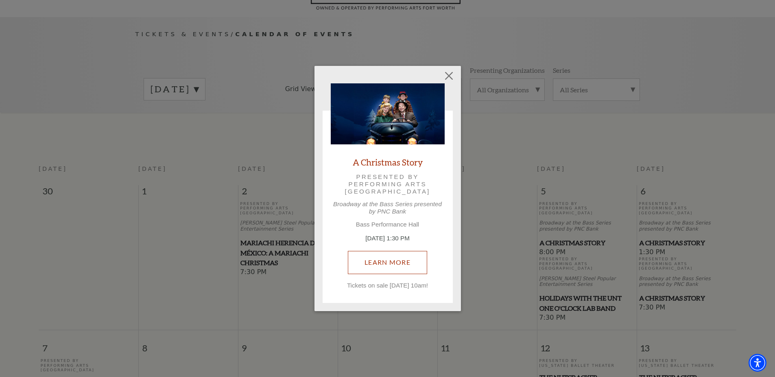
click at [400, 264] on link "Learn More" at bounding box center [387, 262] width 79 height 23
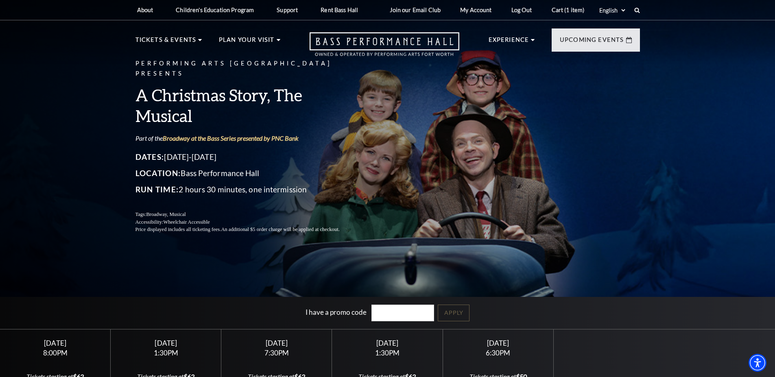
scroll to position [16, 0]
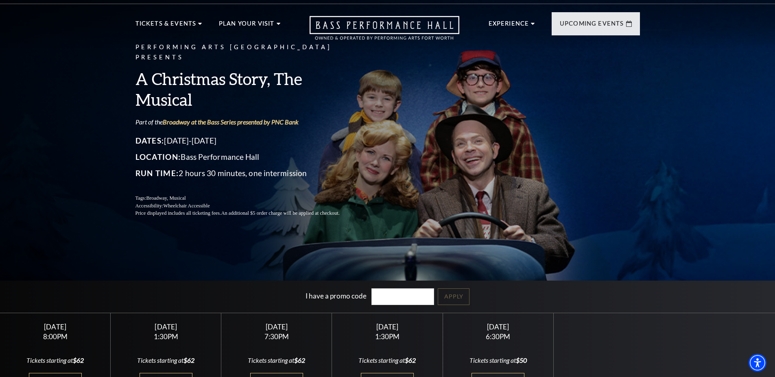
click at [393, 350] on div "Sunday December 7 1:30PM Tickets starting at $62 Buy Tickets" at bounding box center [387, 356] width 111 height 87
click at [386, 338] on div "1:30PM" at bounding box center [387, 336] width 91 height 7
drag, startPoint x: 609, startPoint y: 221, endPoint x: 619, endPoint y: 135, distance: 86.3
click at [619, 135] on div "Performing Arts Fort Worth Presents A Christmas Story, The Musical Part of the …" at bounding box center [387, 189] width 775 height 421
click at [614, 146] on div "Performing Arts Fort Worth Presents A Christmas Story, The Musical Part of the …" at bounding box center [387, 130] width 521 height 192
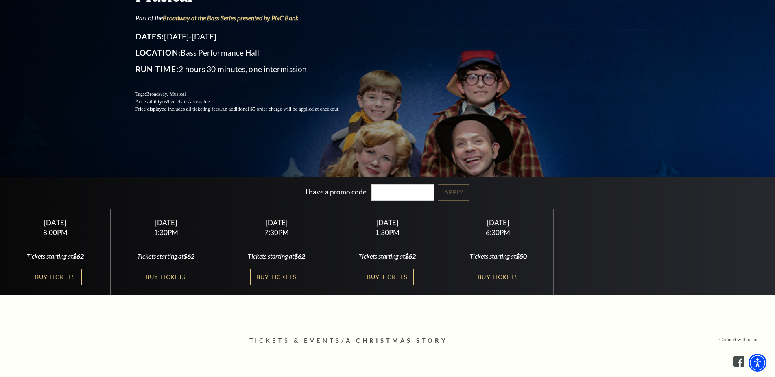
scroll to position [218, 0]
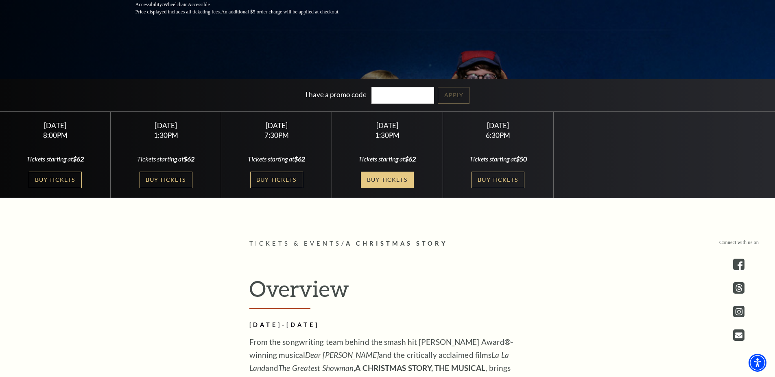
click at [394, 178] on link "Buy Tickets" at bounding box center [387, 180] width 53 height 17
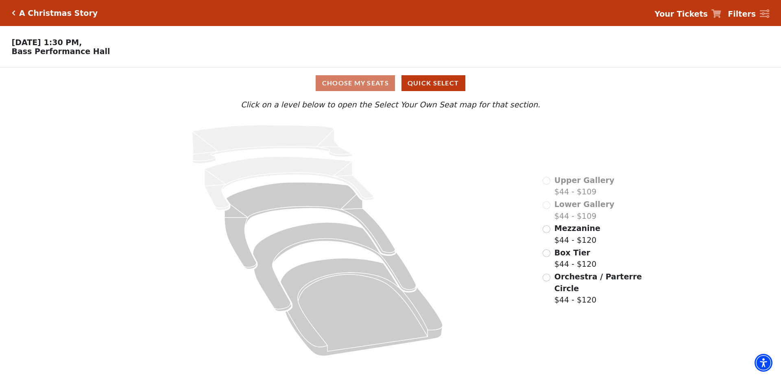
click at [687, 13] on strong "Your Tickets" at bounding box center [680, 13] width 53 height 9
click at [721, 10] on icon at bounding box center [716, 13] width 10 height 9
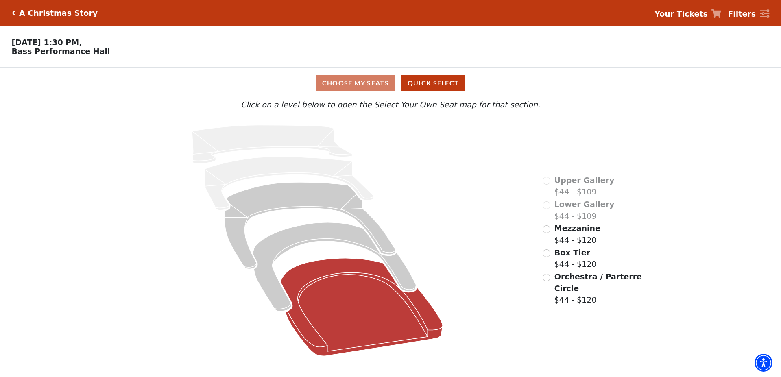
click at [373, 314] on icon at bounding box center [361, 307] width 162 height 98
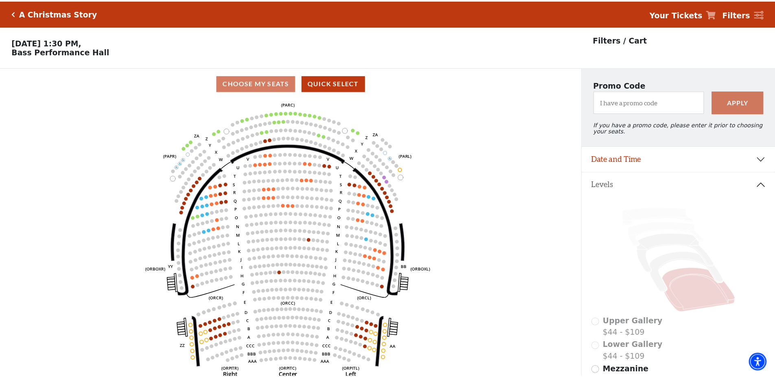
scroll to position [38, 0]
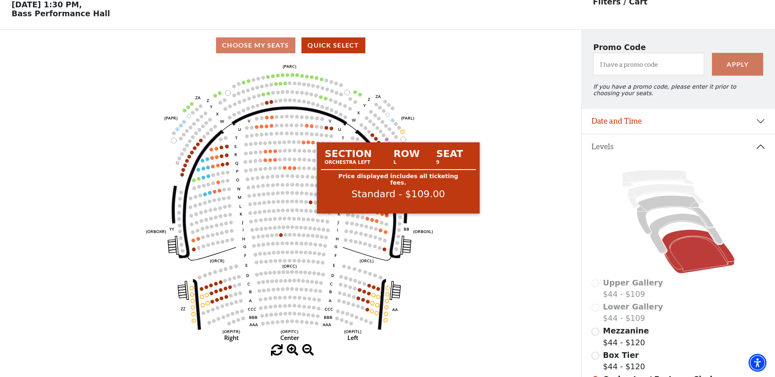
click at [387, 217] on circle at bounding box center [387, 216] width 4 height 4
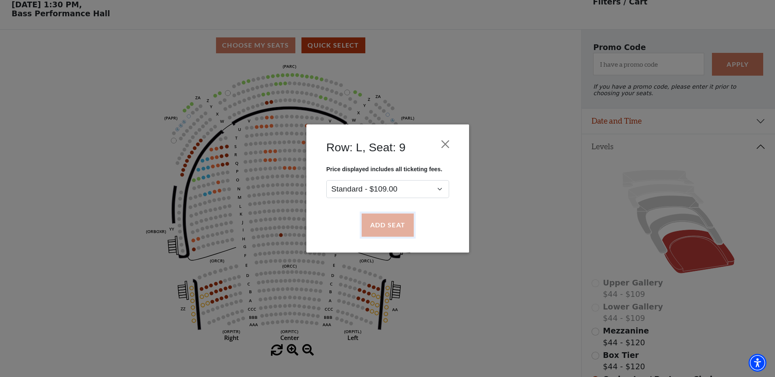
click at [386, 222] on button "Add Seat" at bounding box center [387, 225] width 52 height 23
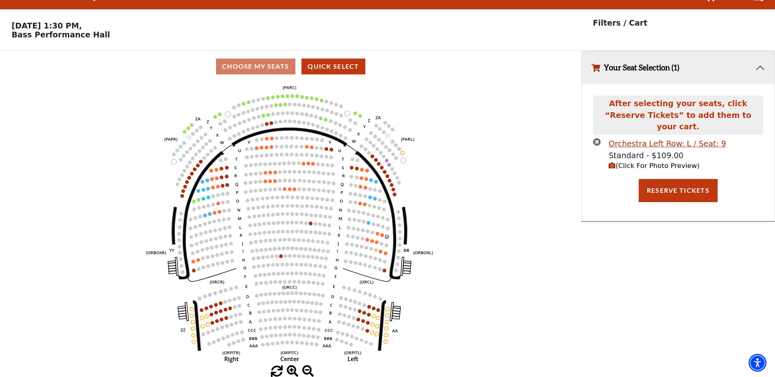
scroll to position [0, 0]
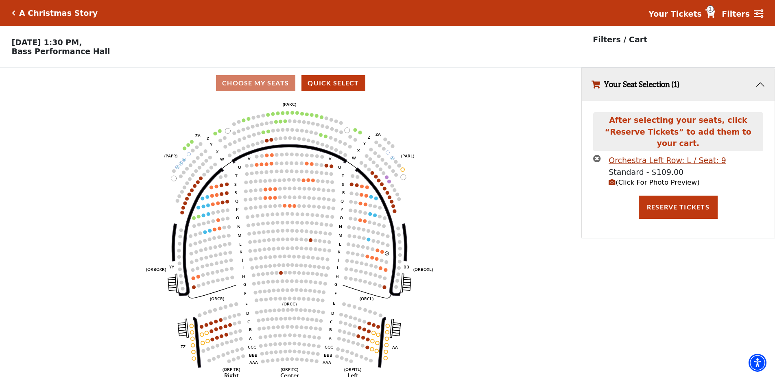
click at [382, 253] on use "Seat Selected" at bounding box center [382, 252] width 4 height 4
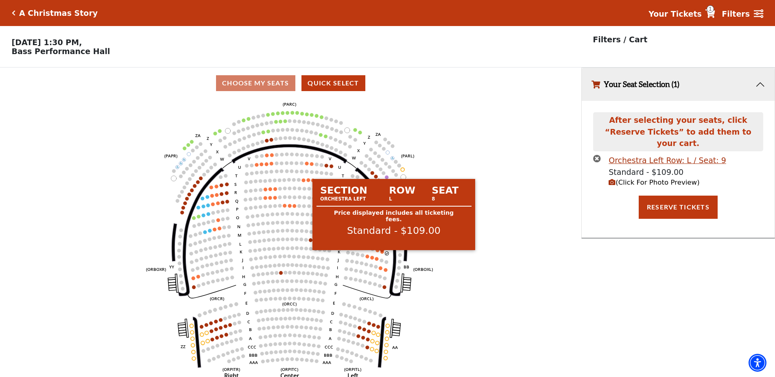
click at [382, 254] on circle at bounding box center [382, 252] width 4 height 4
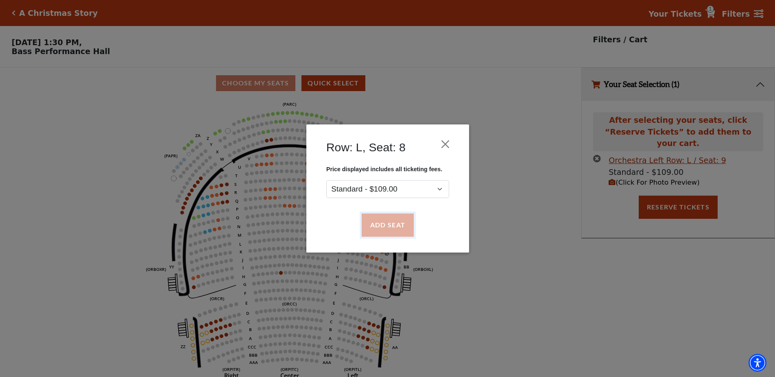
click at [386, 225] on button "Add Seat" at bounding box center [387, 225] width 52 height 23
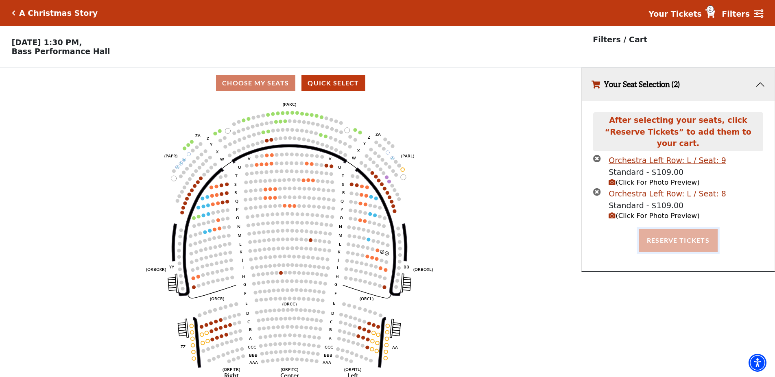
click at [664, 233] on button "Reserve Tickets" at bounding box center [678, 240] width 79 height 23
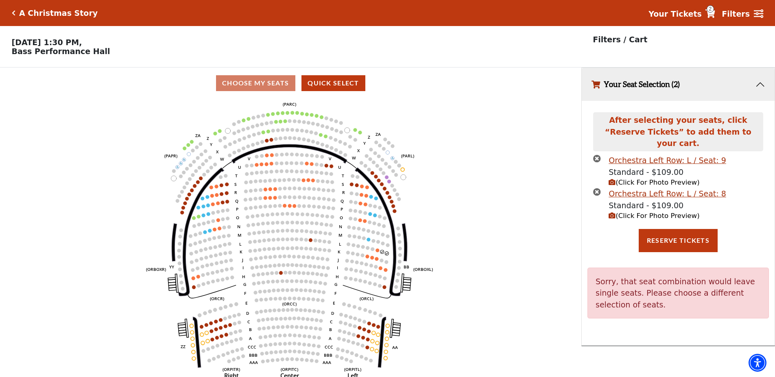
click at [384, 272] on use "Seat Selected" at bounding box center [386, 270] width 4 height 4
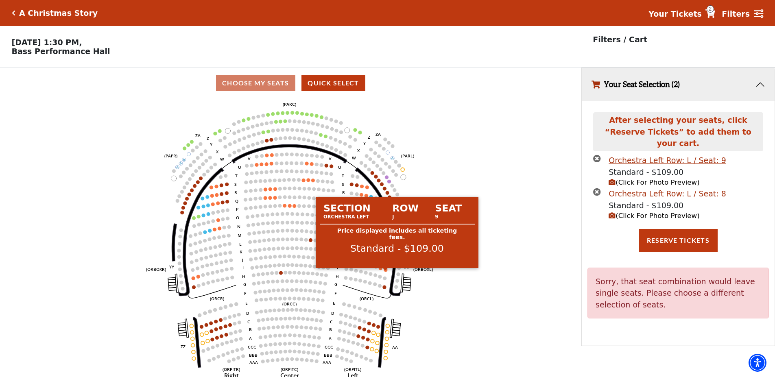
click at [387, 272] on circle at bounding box center [386, 270] width 4 height 4
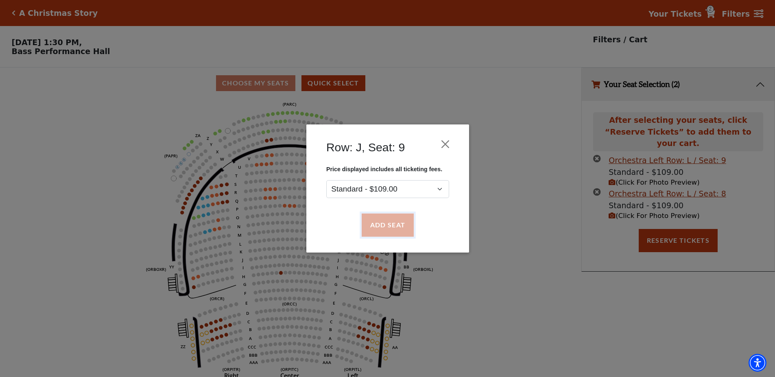
click at [386, 218] on button "Add Seat" at bounding box center [387, 225] width 52 height 23
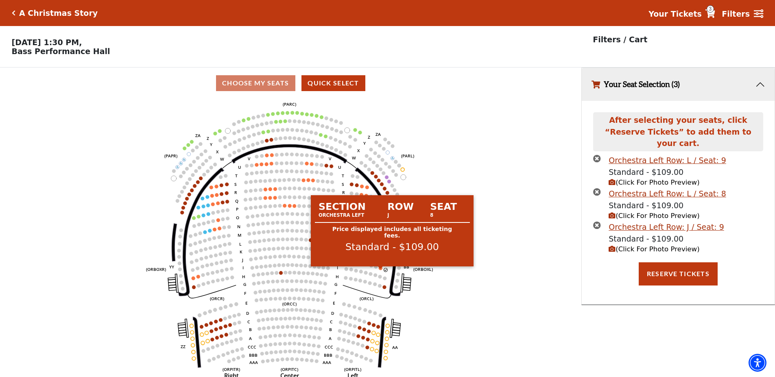
click at [381, 270] on circle at bounding box center [381, 268] width 4 height 4
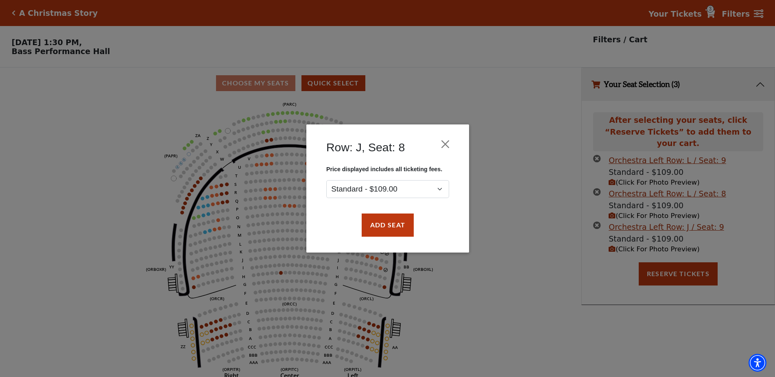
click at [381, 270] on div "Row: J, Seat: 8 Price displayed includes all ticketing fees. Standard - $109.00…" at bounding box center [387, 188] width 775 height 377
click at [395, 225] on button "Add Seat" at bounding box center [387, 225] width 52 height 23
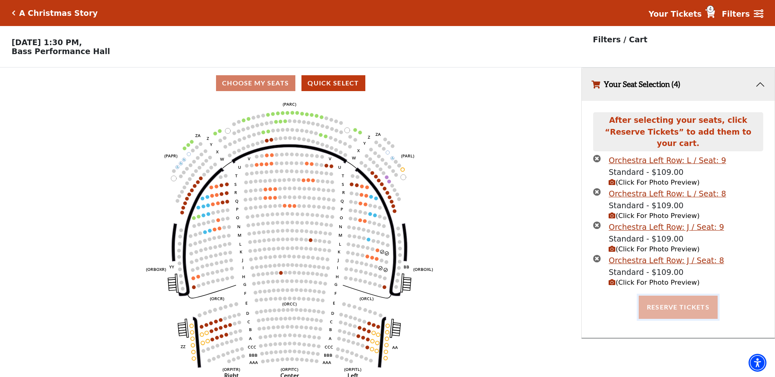
click at [671, 296] on button "Reserve Tickets" at bounding box center [678, 307] width 79 height 23
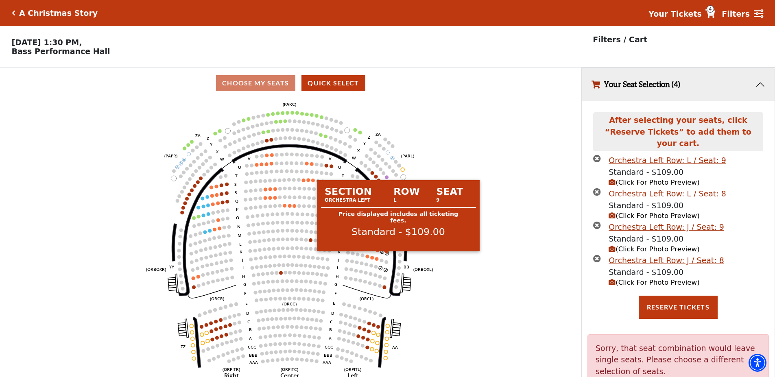
click at [388, 255] on circle at bounding box center [387, 253] width 4 height 4
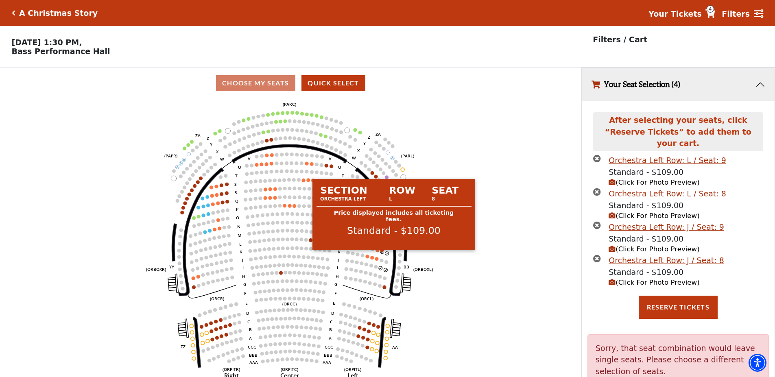
click at [381, 254] on circle at bounding box center [382, 252] width 4 height 4
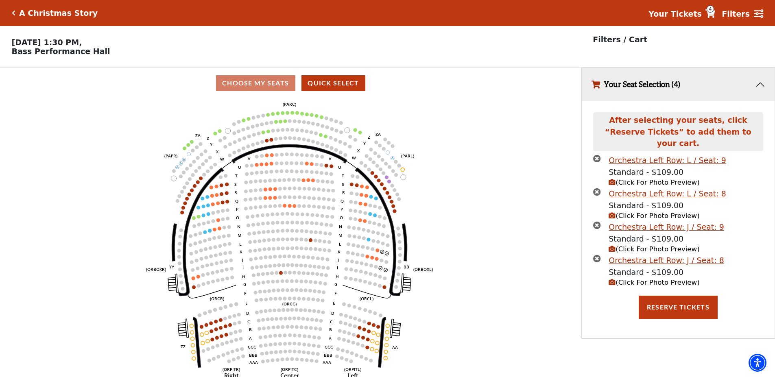
click at [251, 87] on div "Choose My Seats Quick Select" at bounding box center [290, 83] width 581 height 16
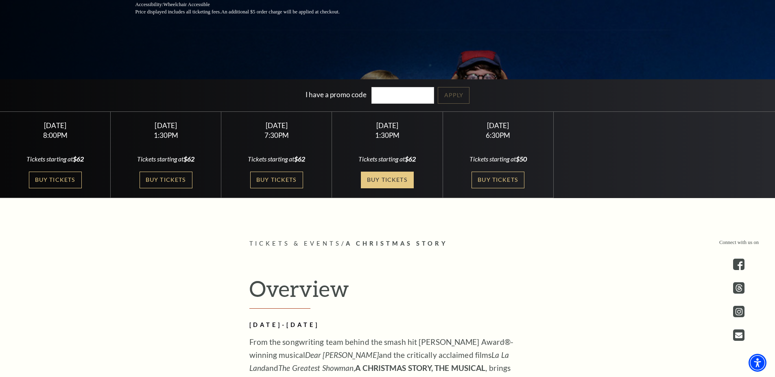
click at [387, 181] on link "Buy Tickets" at bounding box center [387, 180] width 53 height 17
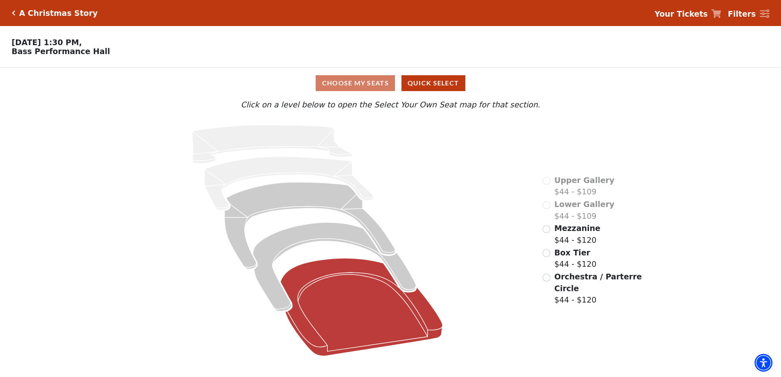
click at [372, 320] on icon at bounding box center [361, 307] width 162 height 98
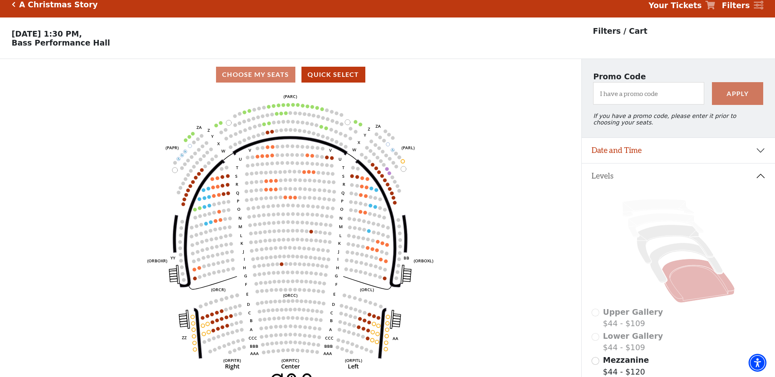
scroll to position [38, 0]
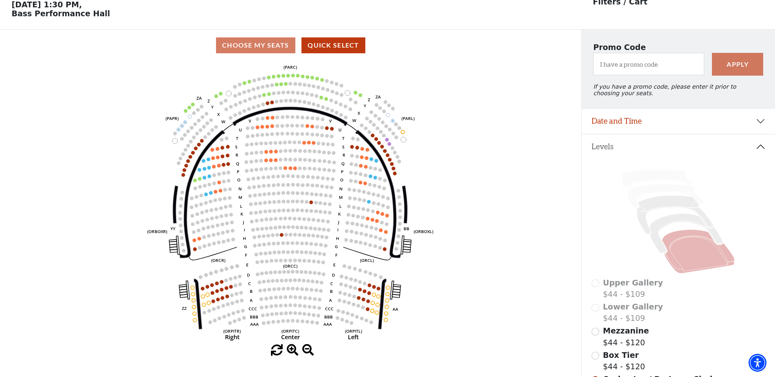
click at [385, 234] on circle at bounding box center [386, 232] width 4 height 4
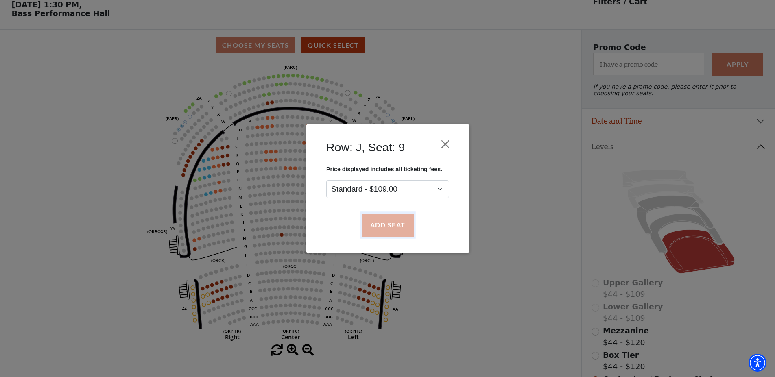
click at [386, 229] on button "Add Seat" at bounding box center [387, 225] width 52 height 23
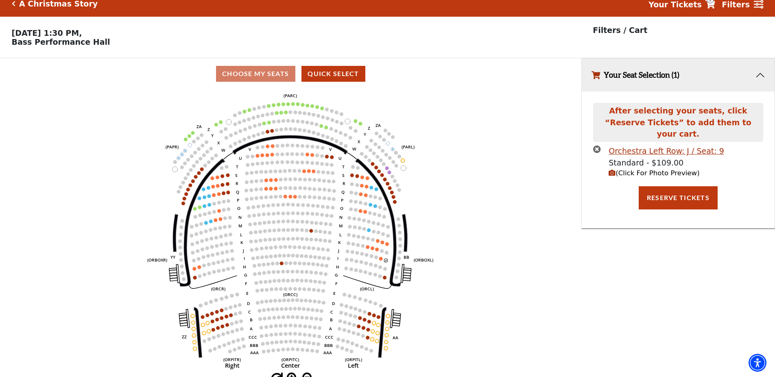
scroll to position [0, 0]
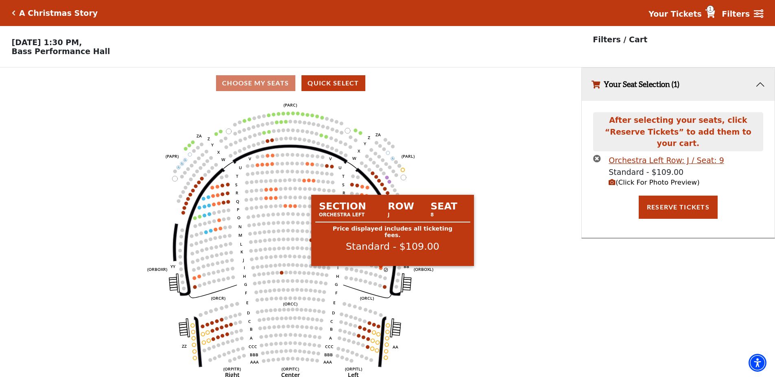
click at [380, 270] on circle at bounding box center [381, 268] width 4 height 4
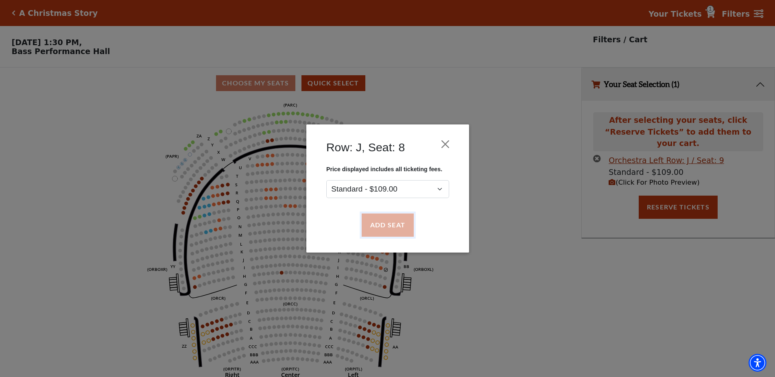
click at [392, 227] on button "Add Seat" at bounding box center [387, 225] width 52 height 23
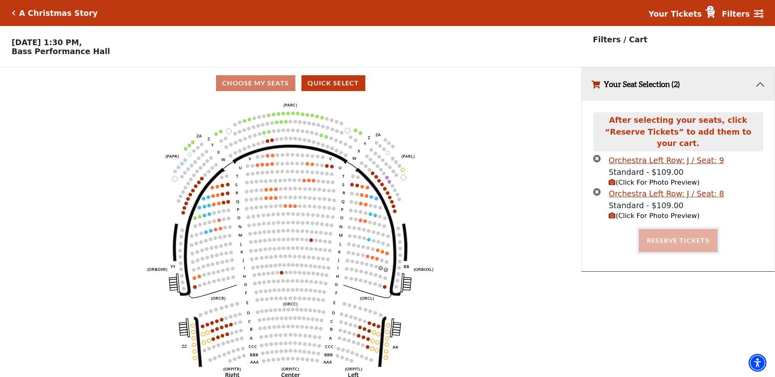
click at [663, 232] on button "Reserve Tickets" at bounding box center [678, 240] width 79 height 23
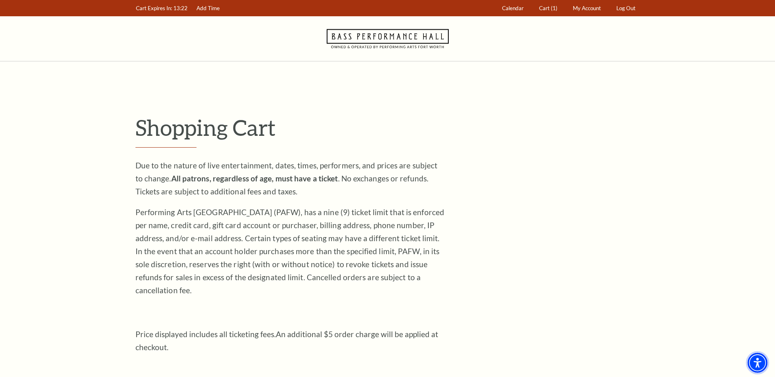
click at [772, 365] on span "Accessibility Menu" at bounding box center [757, 363] width 28 height 28
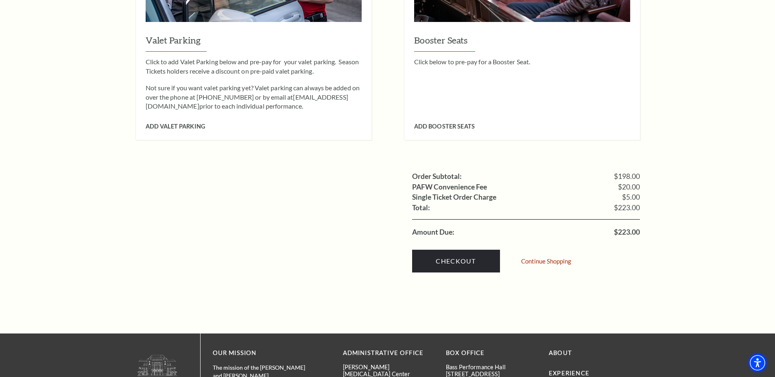
scroll to position [691, 0]
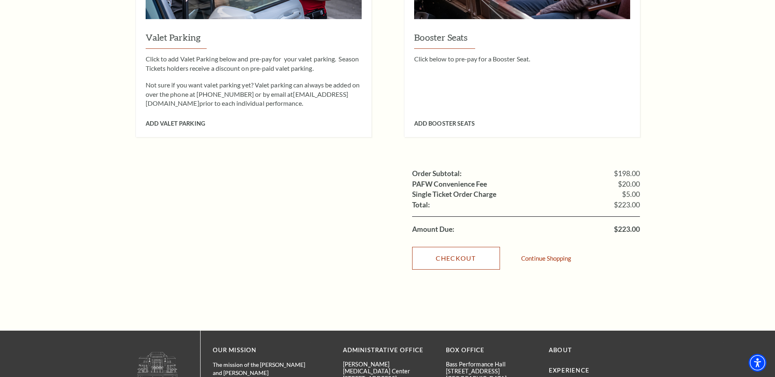
click at [456, 247] on link "Checkout" at bounding box center [456, 258] width 88 height 23
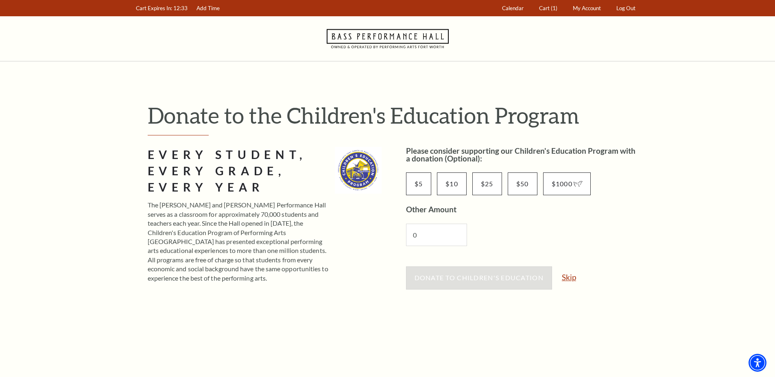
click at [567, 276] on link "Skip" at bounding box center [569, 277] width 14 height 8
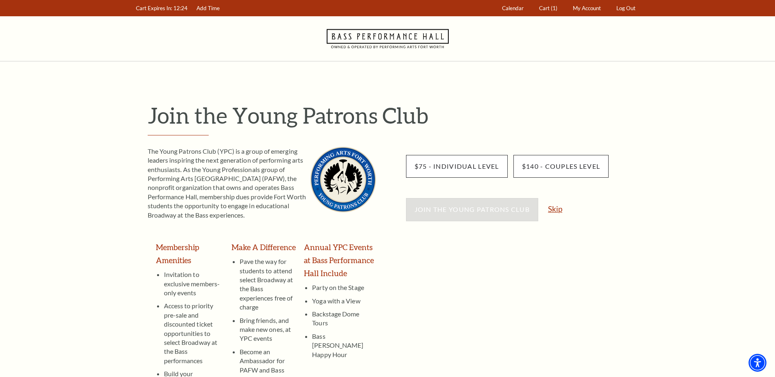
click at [551, 208] on link "Skip" at bounding box center [555, 209] width 14 height 8
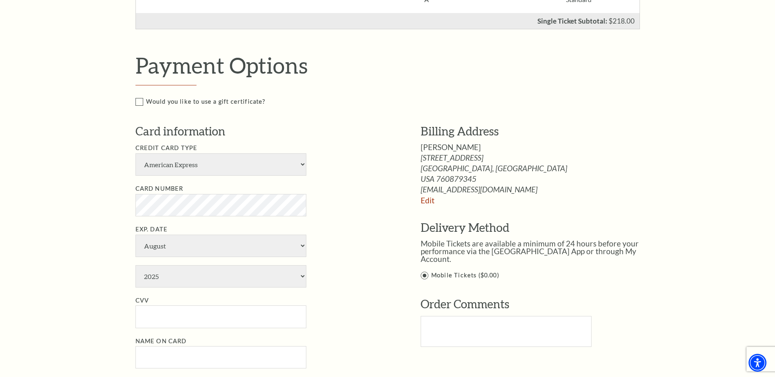
scroll to position [355, 0]
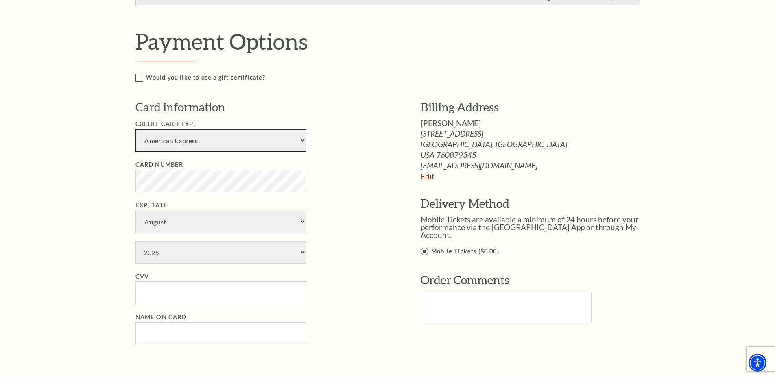
click at [301, 140] on select "American Express Visa Master Card Discover" at bounding box center [220, 140] width 171 height 22
select select "28"
click at [135, 129] on select "American Express Visa Master Card Discover" at bounding box center [220, 140] width 171 height 22
select select "11"
select select "2026"
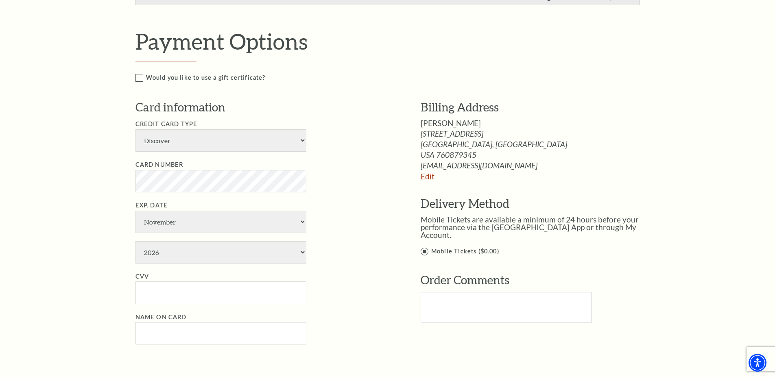
type input "Pattie ANDERSON"
click at [170, 294] on input "CVV" at bounding box center [220, 292] width 171 height 22
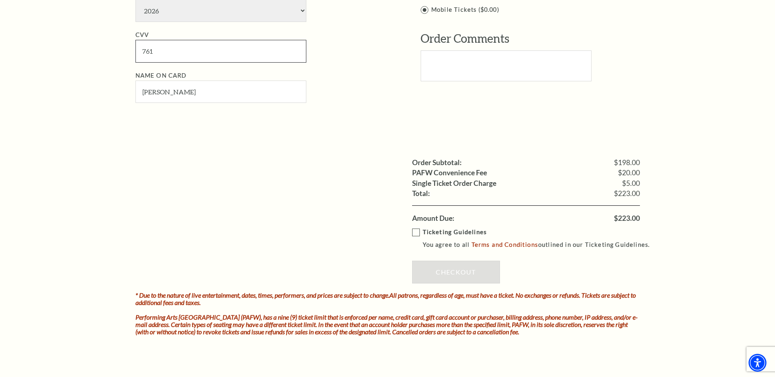
scroll to position [614, 0]
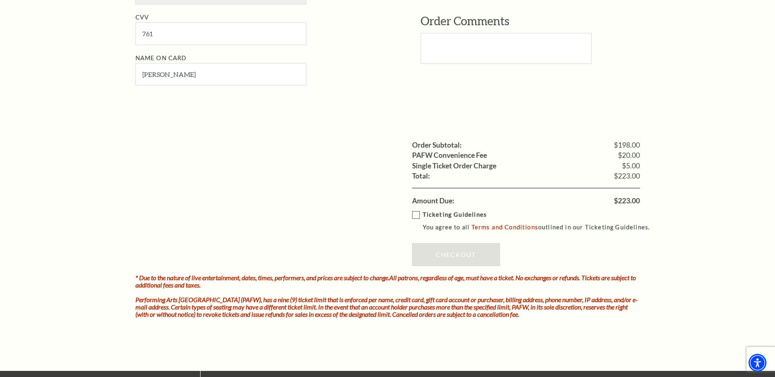
click at [414, 216] on label "Ticketing Guidelines You agree to all Terms and Conditions outlined in our Tick…" at bounding box center [534, 221] width 245 height 22
click at [0, 0] on input "Ticketing Guidelines You agree to all Terms and Conditions outlined in our Tick…" at bounding box center [0, 0] width 0 height 0
click at [437, 250] on link "Checkout" at bounding box center [456, 254] width 88 height 23
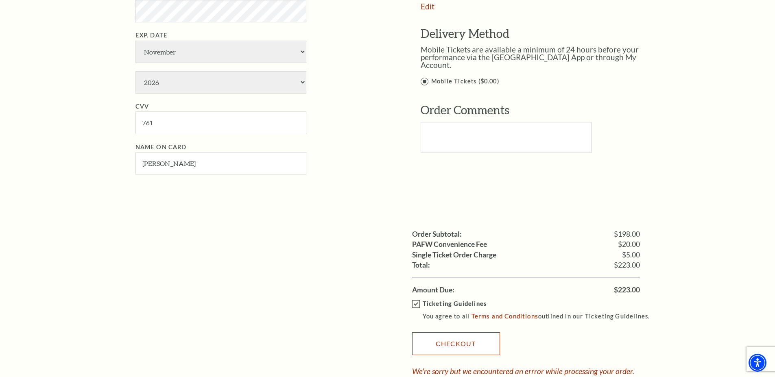
scroll to position [492, 0]
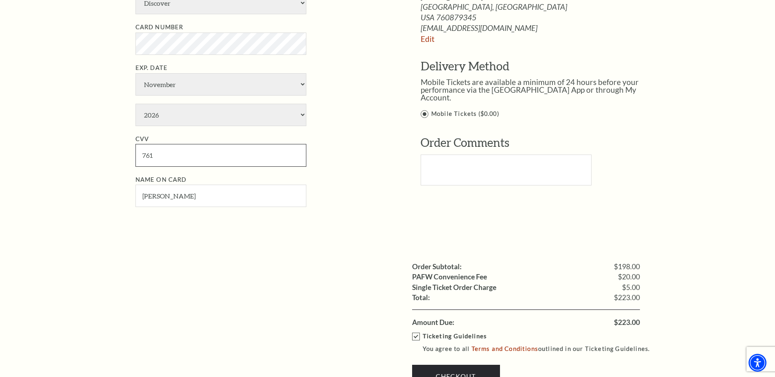
click at [155, 159] on input "761" at bounding box center [220, 155] width 171 height 22
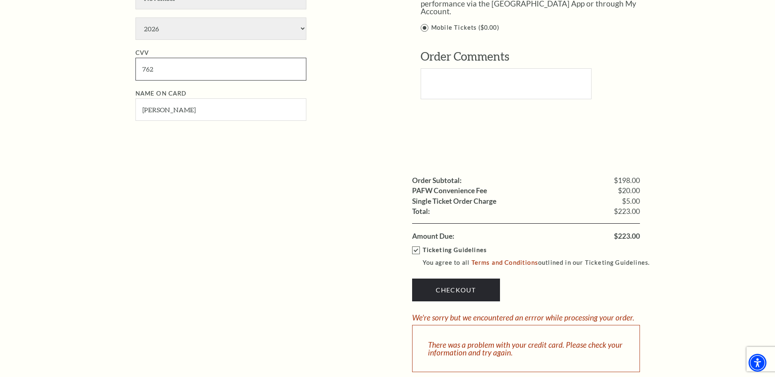
scroll to position [626, 0]
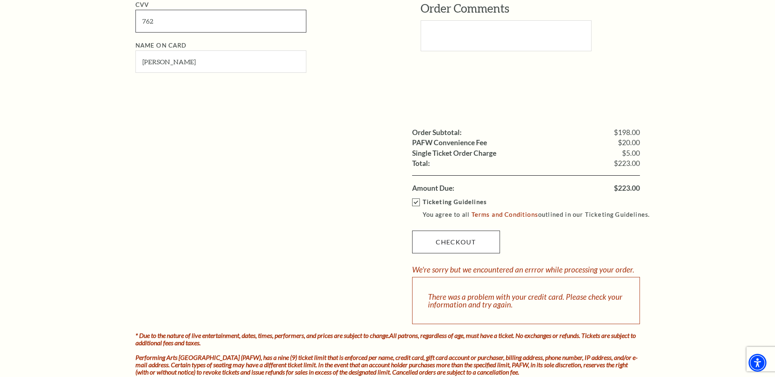
type input "762"
click at [420, 239] on link "Checkout" at bounding box center [456, 242] width 88 height 23
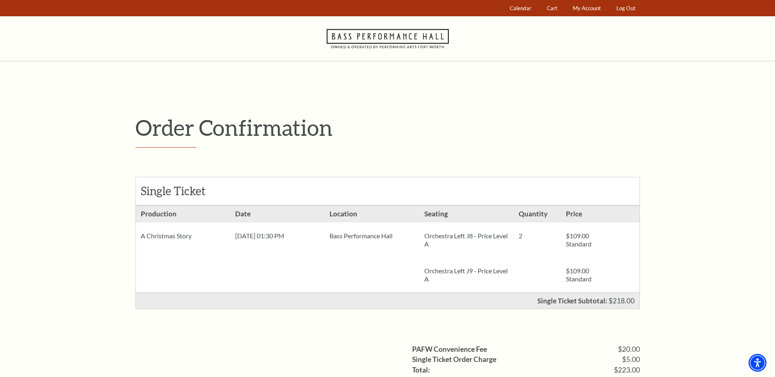
drag, startPoint x: 774, startPoint y: 128, endPoint x: 774, endPoint y: 183, distance: 54.5
click at [774, 183] on div "Order Confirmation Single Ticket Production 2 $109.00 Standard $109.00" at bounding box center [387, 278] width 775 height 434
click at [766, 302] on div "Order Confirmation Single Ticket Production 2 $109.00 Standard $109.00" at bounding box center [387, 278] width 775 height 434
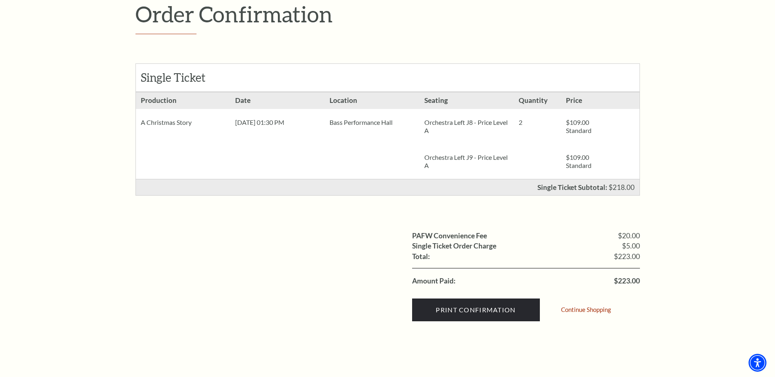
scroll to position [118, 0]
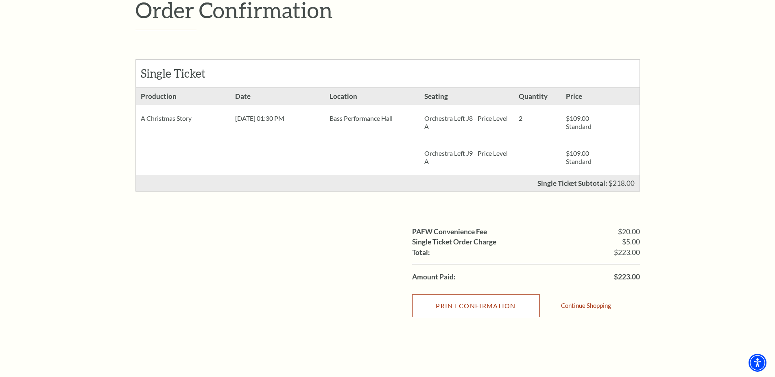
click at [486, 306] on input "Print Confirmation" at bounding box center [476, 305] width 128 height 23
